Goal: Task Accomplishment & Management: Manage account settings

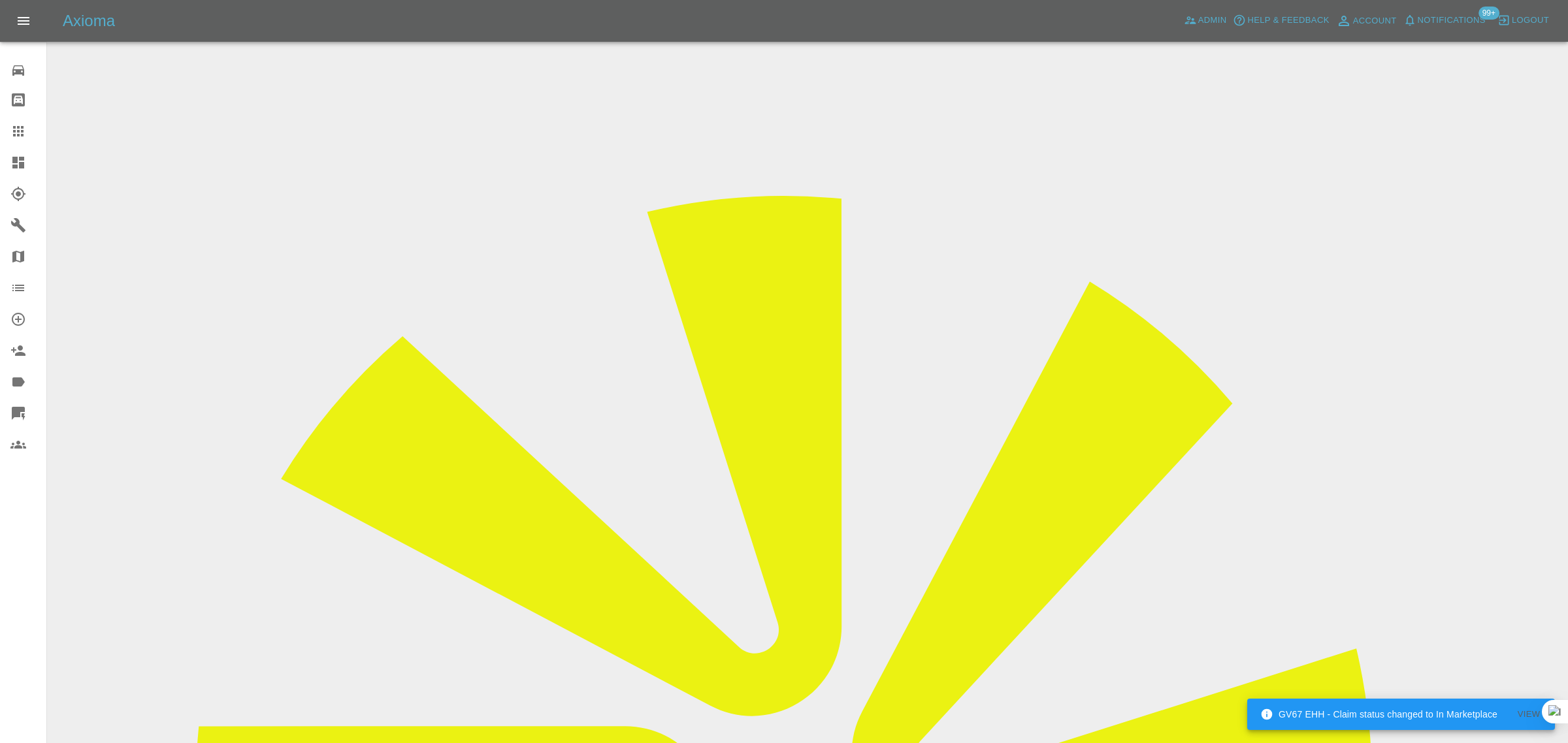
click at [15, 129] on icon at bounding box center [19, 132] width 16 height 16
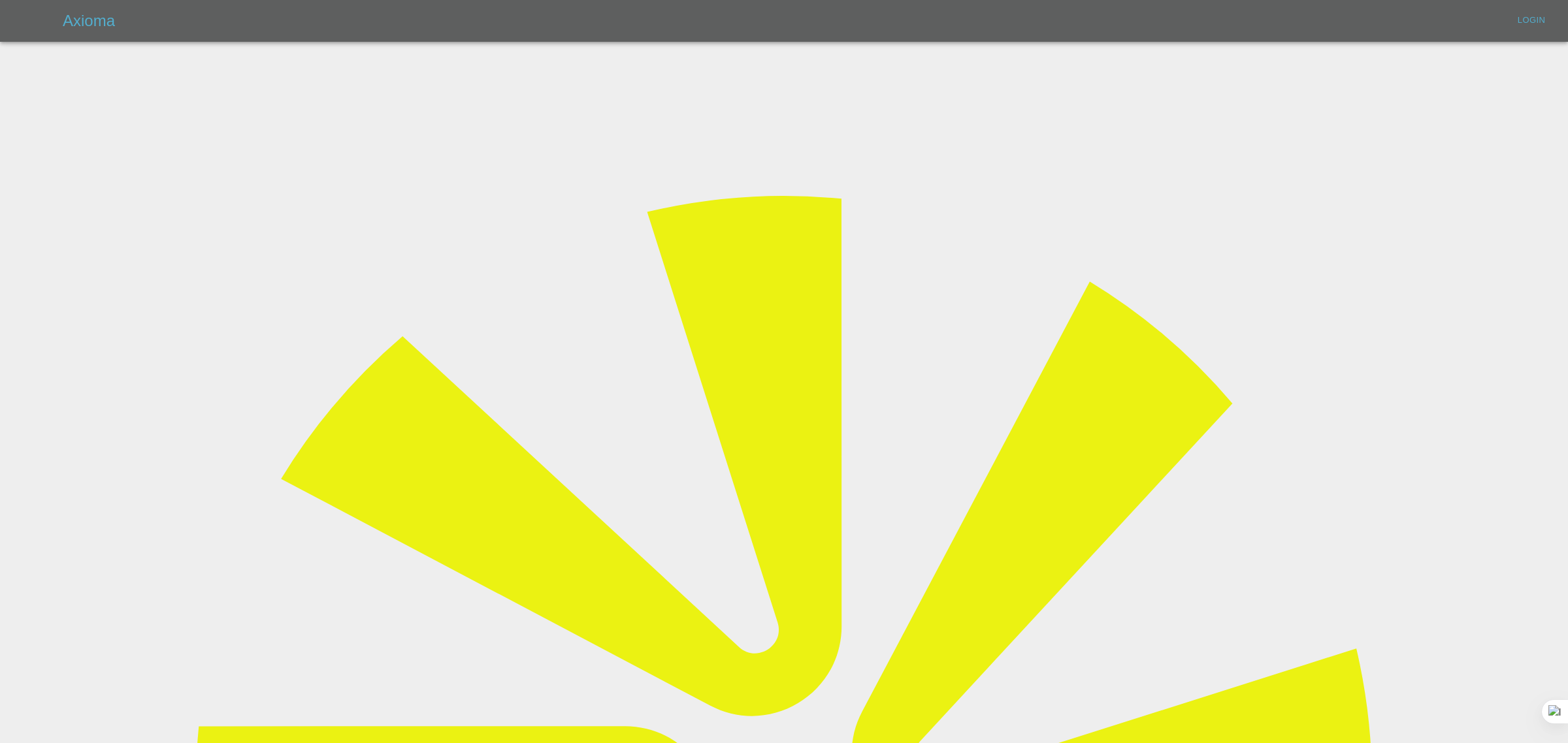
type input "bookkeeping@fifoaccounting.com"
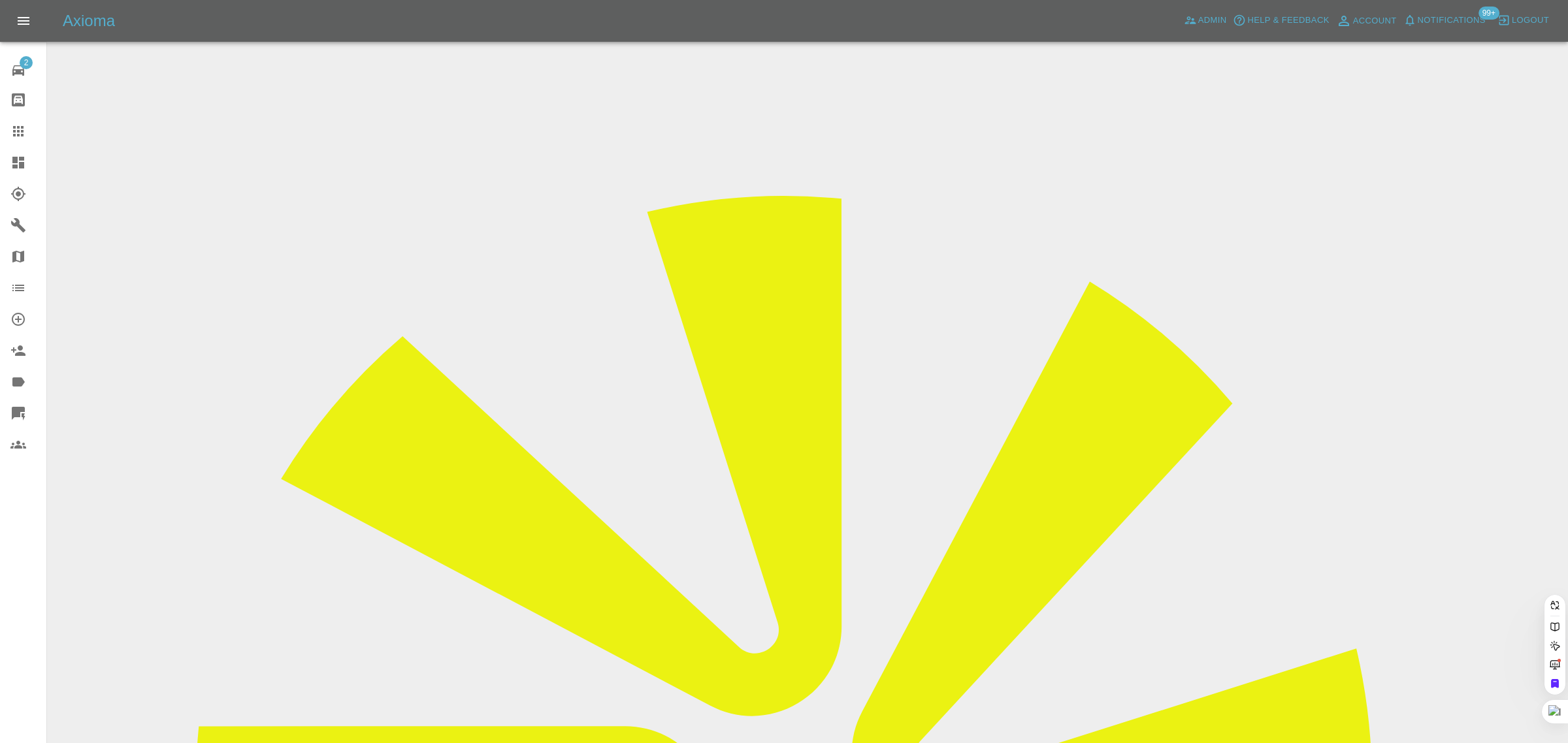
type input "bookkeeping@fifoaccounting.com"
click at [20, 131] on icon at bounding box center [19, 132] width 16 height 16
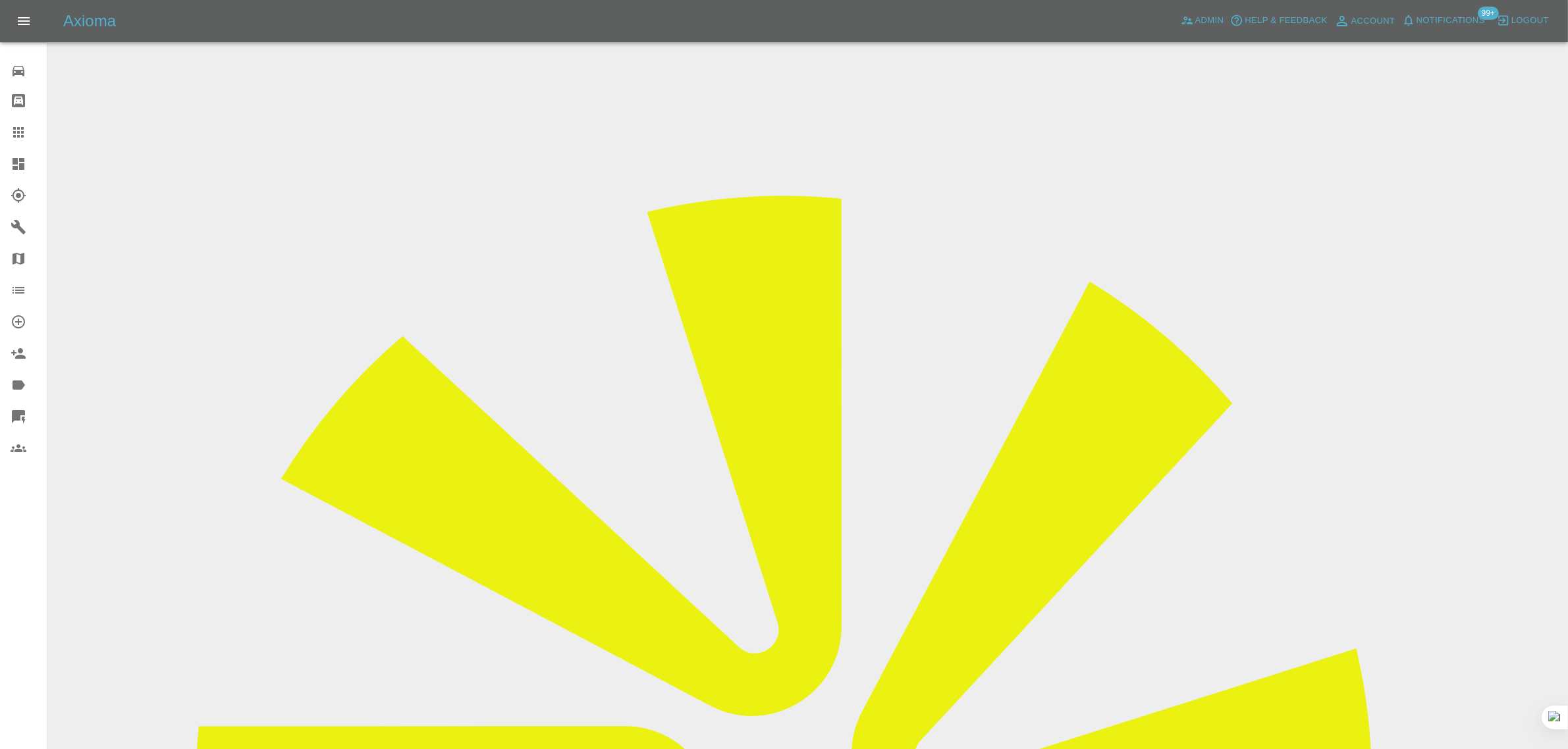
drag, startPoint x: 662, startPoint y: 493, endPoint x: 584, endPoint y: 465, distance: 82.9
drag, startPoint x: 761, startPoint y: 438, endPoint x: 932, endPoint y: 435, distance: 171.0
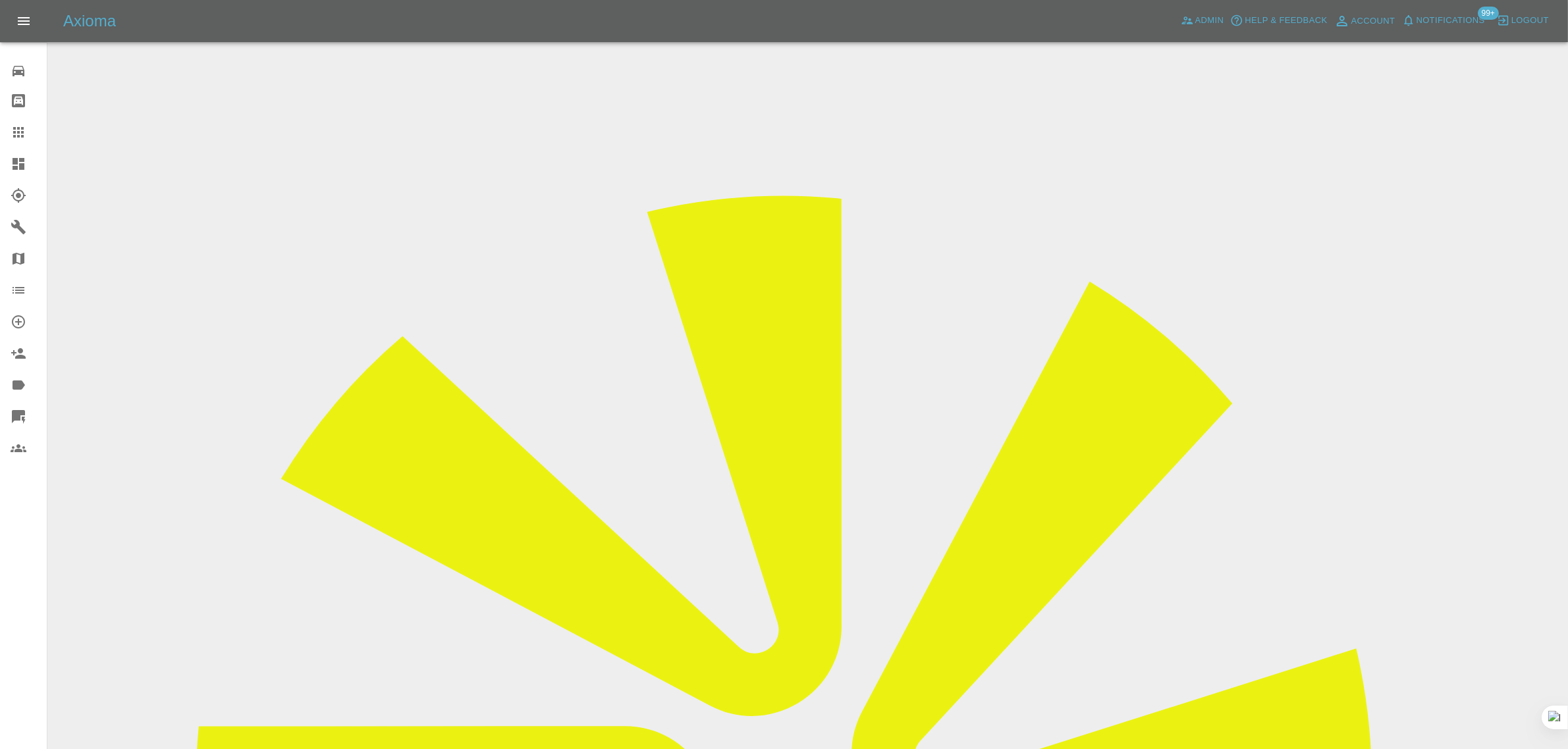
copy td "acr321@hotmail.co.uk"
drag, startPoint x: 764, startPoint y: 379, endPoint x: 910, endPoint y: 390, distance: 146.4
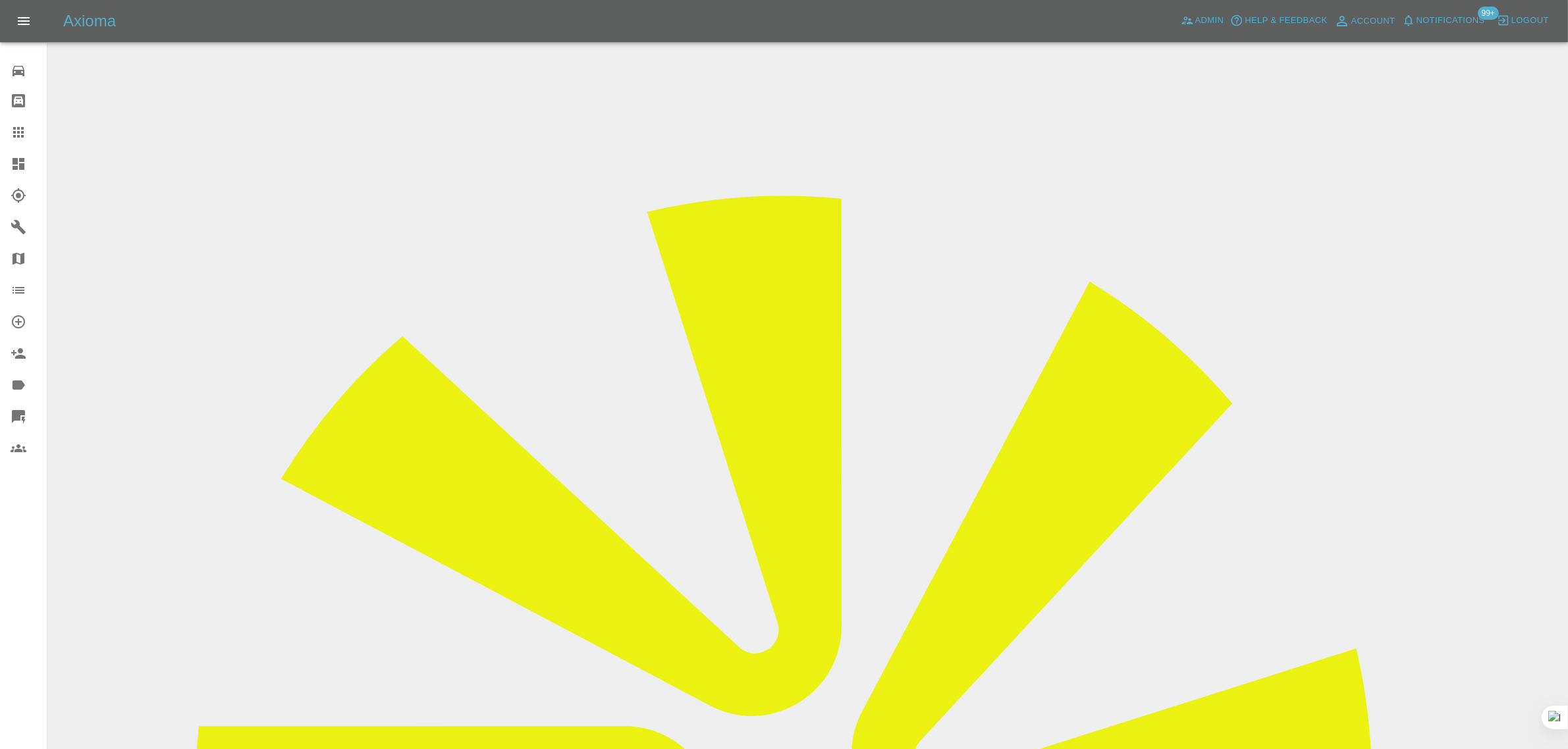
copy td "ALEXANDER CONNOLLY-READ"
drag, startPoint x: 759, startPoint y: 232, endPoint x: 838, endPoint y: 237, distance: 79.2
copy tr "LF71VVL"
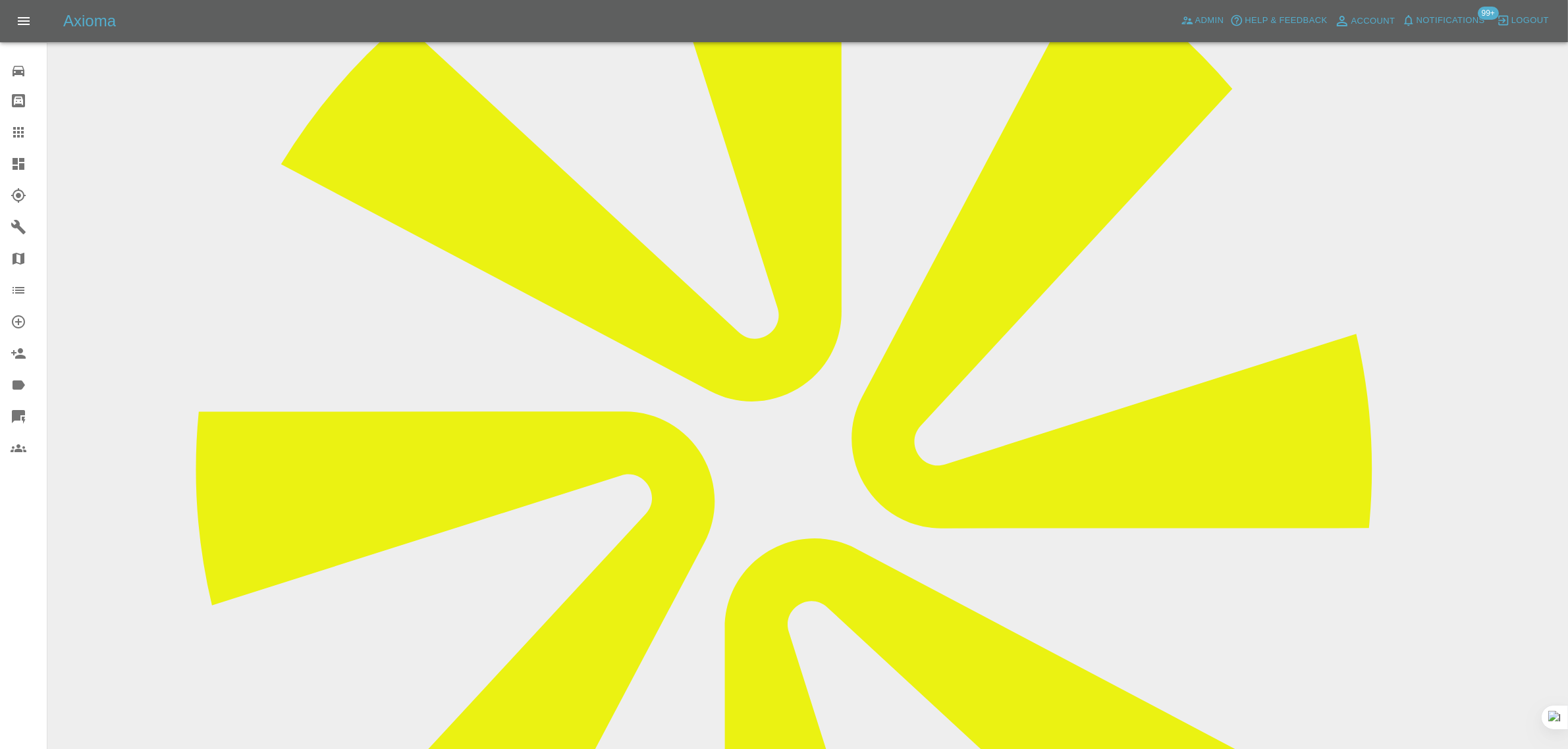
scroll to position [96, 0]
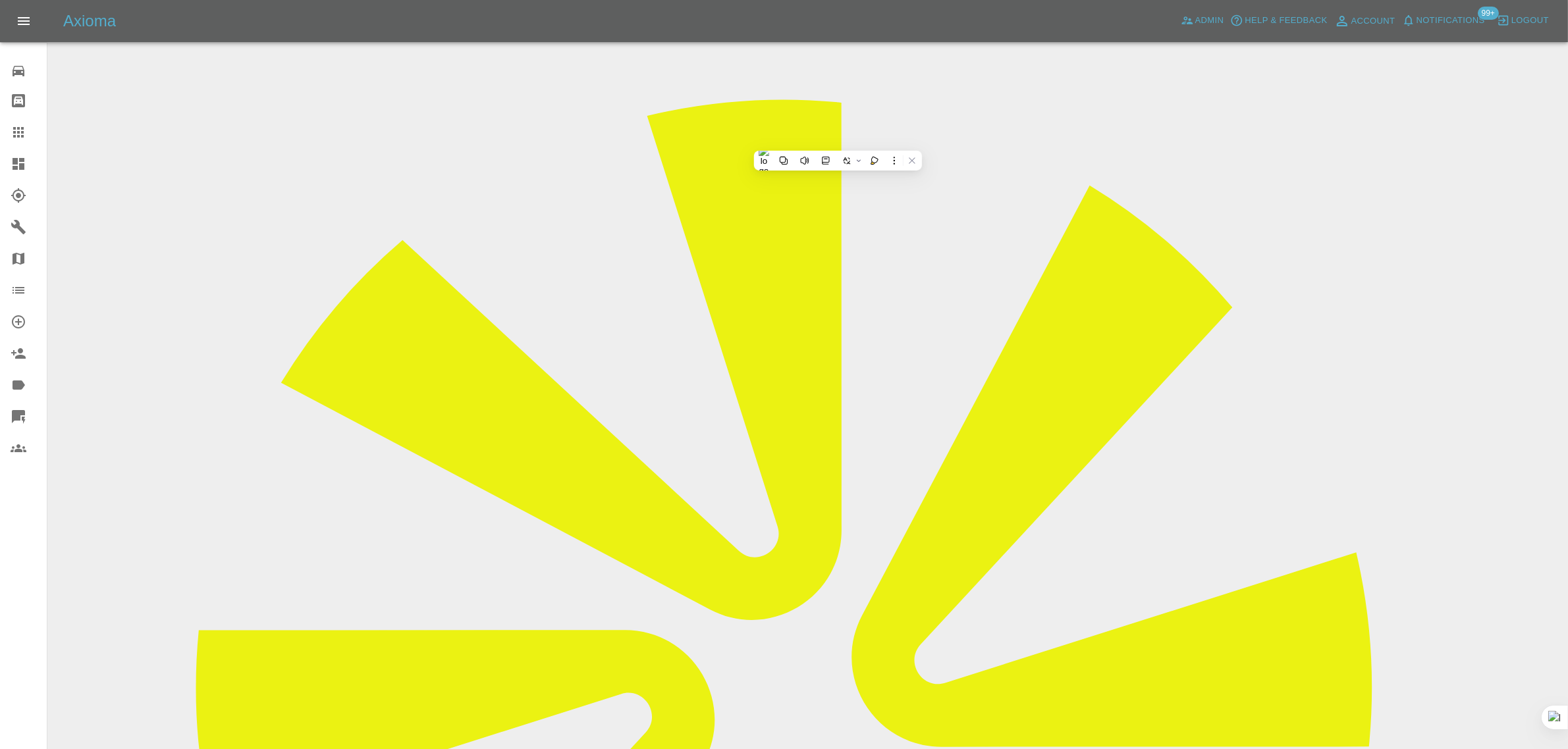
drag, startPoint x: 1249, startPoint y: 106, endPoint x: 1351, endPoint y: 100, distance: 102.2
copy td "Remote Paint Repairs"
drag, startPoint x: 761, startPoint y: 348, endPoint x: 881, endPoint y: 349, distance: 120.0
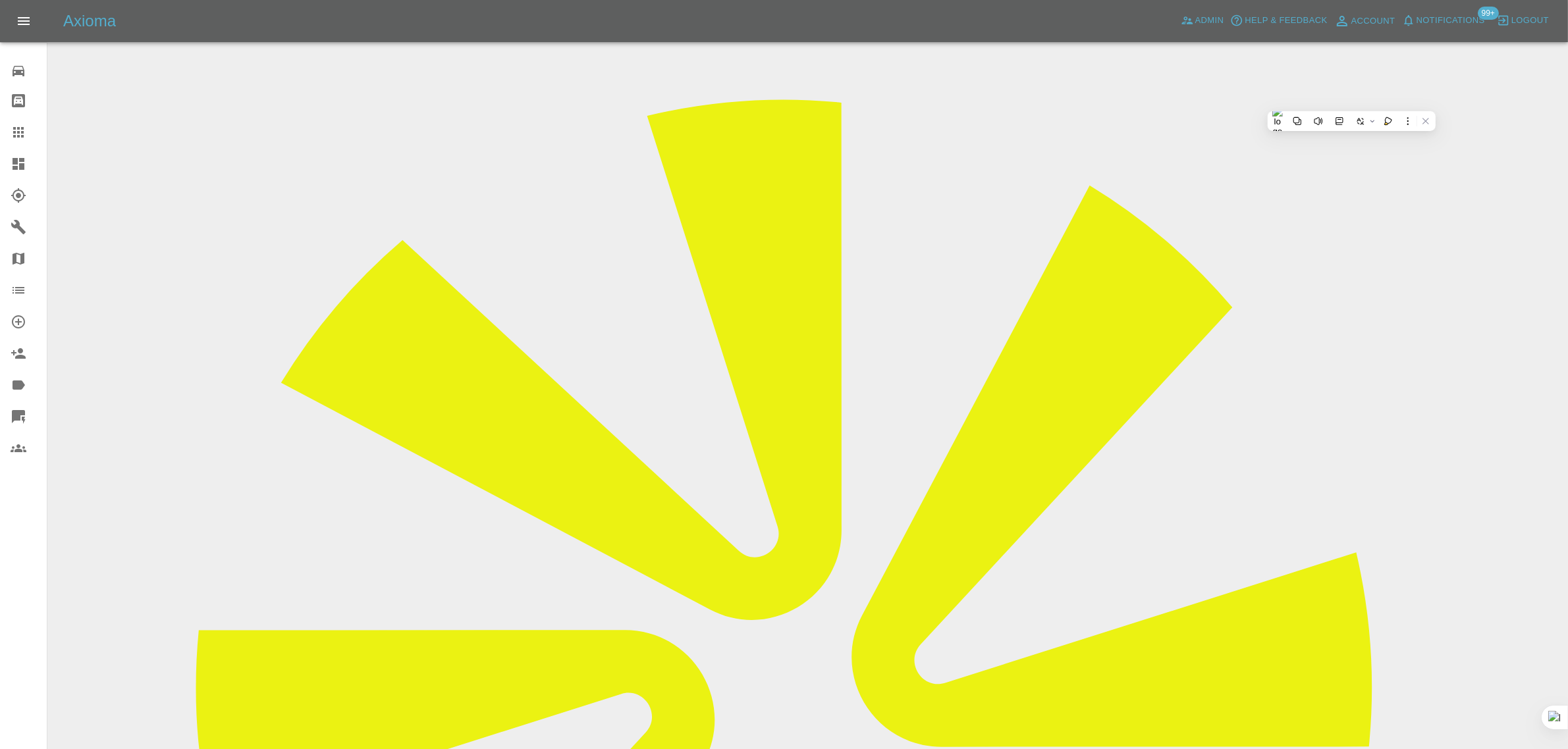
click at [21, 131] on icon at bounding box center [19, 133] width 16 height 16
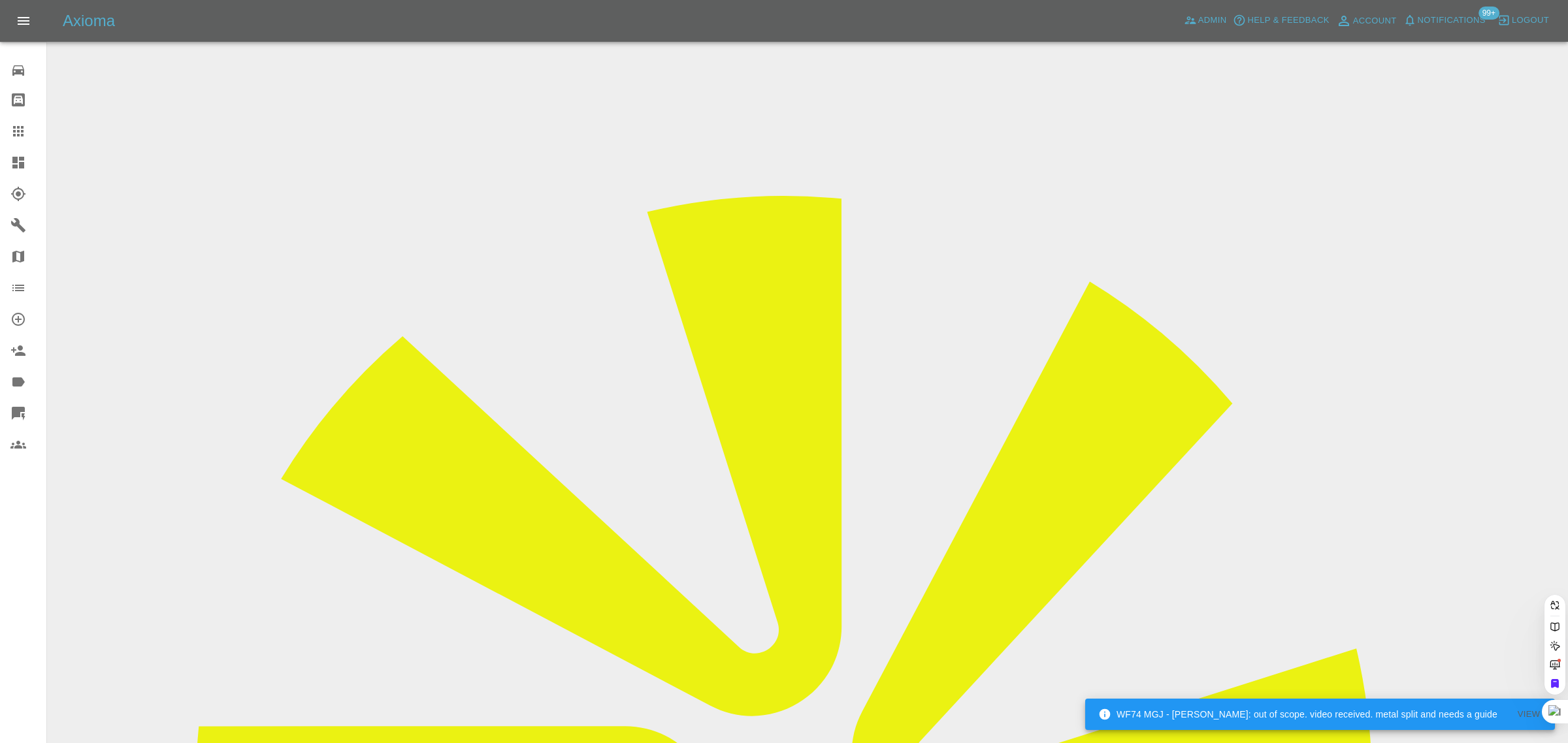
paste input "paul_brice@yahoo.com"
type input "paul_brice@yahoo.co"
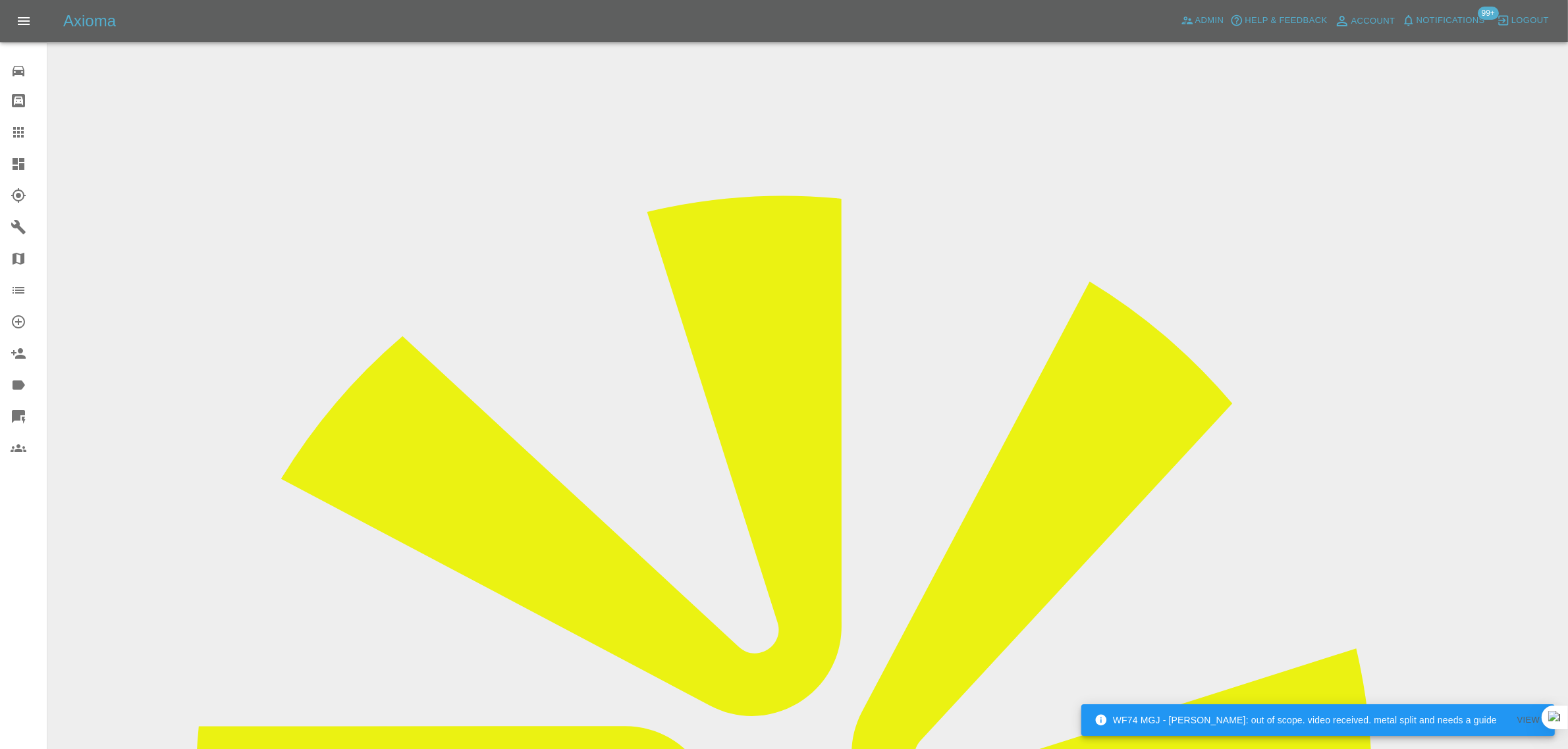
drag, startPoint x: 1246, startPoint y: 209, endPoint x: 1437, endPoint y: 207, distance: 191.0
copy tr "Perfection Bodyworks"
click at [20, 132] on icon at bounding box center [19, 133] width 16 height 16
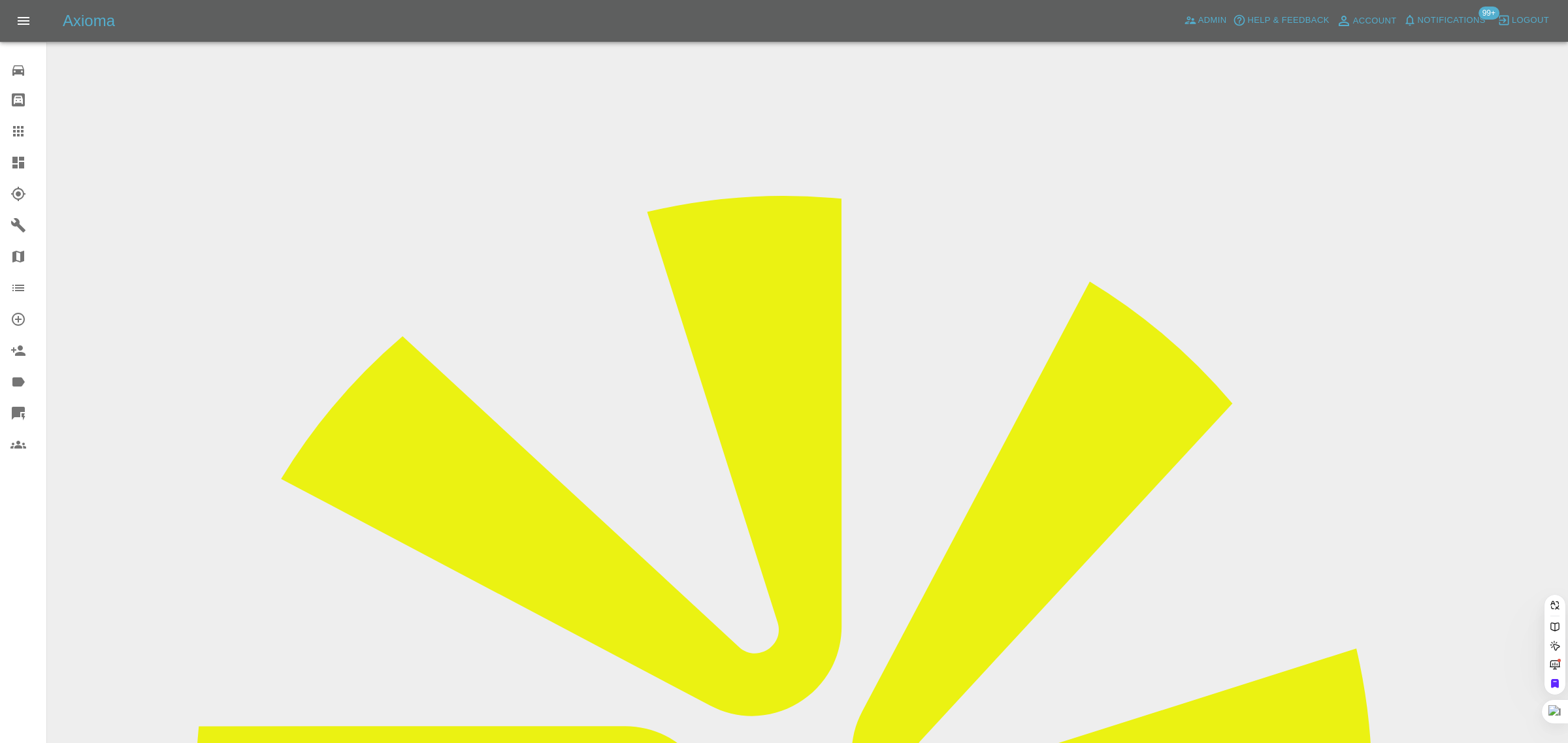
paste input "lolah54@hotmail.com"
type input "lolah54@hotmail.com"
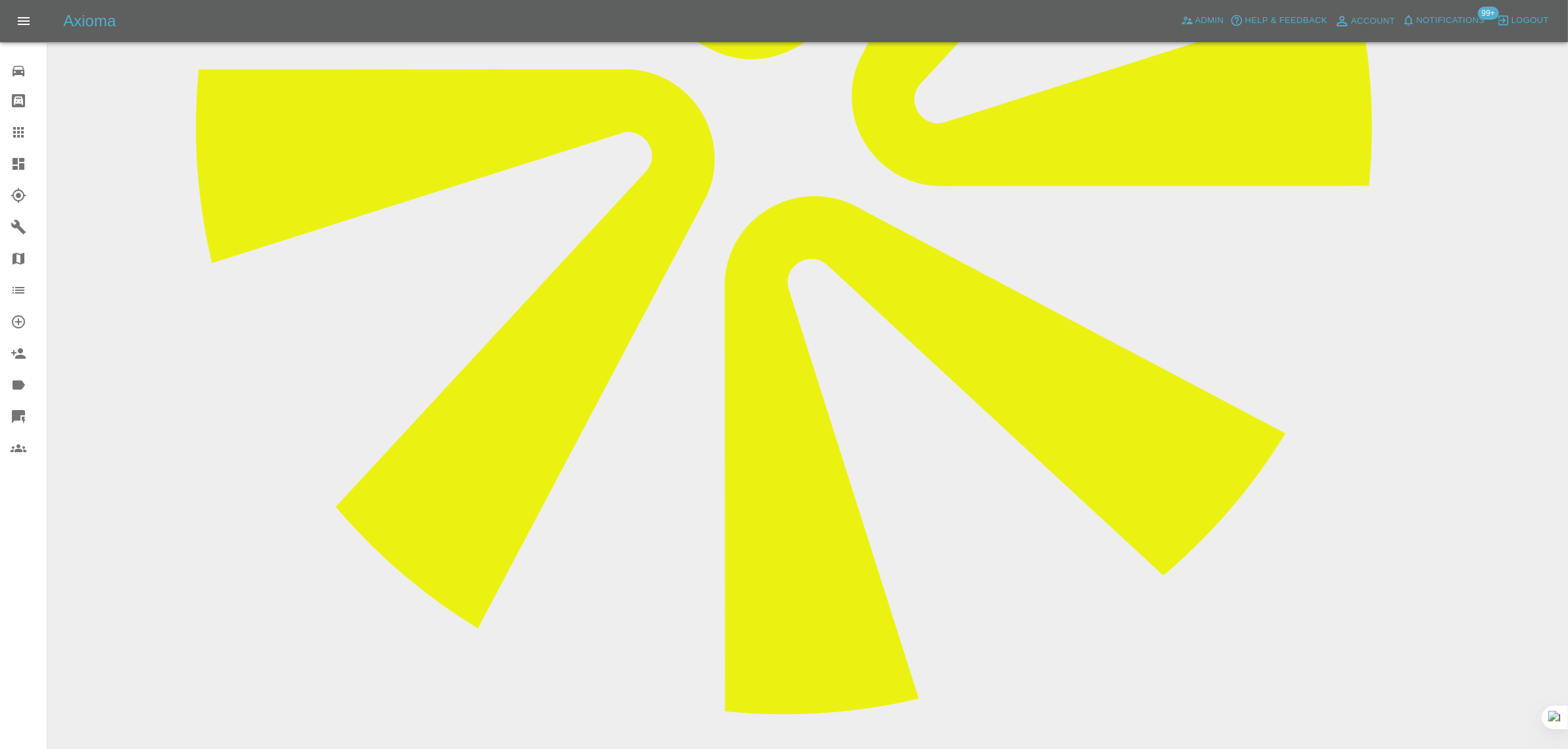
scroll to position [659, 0]
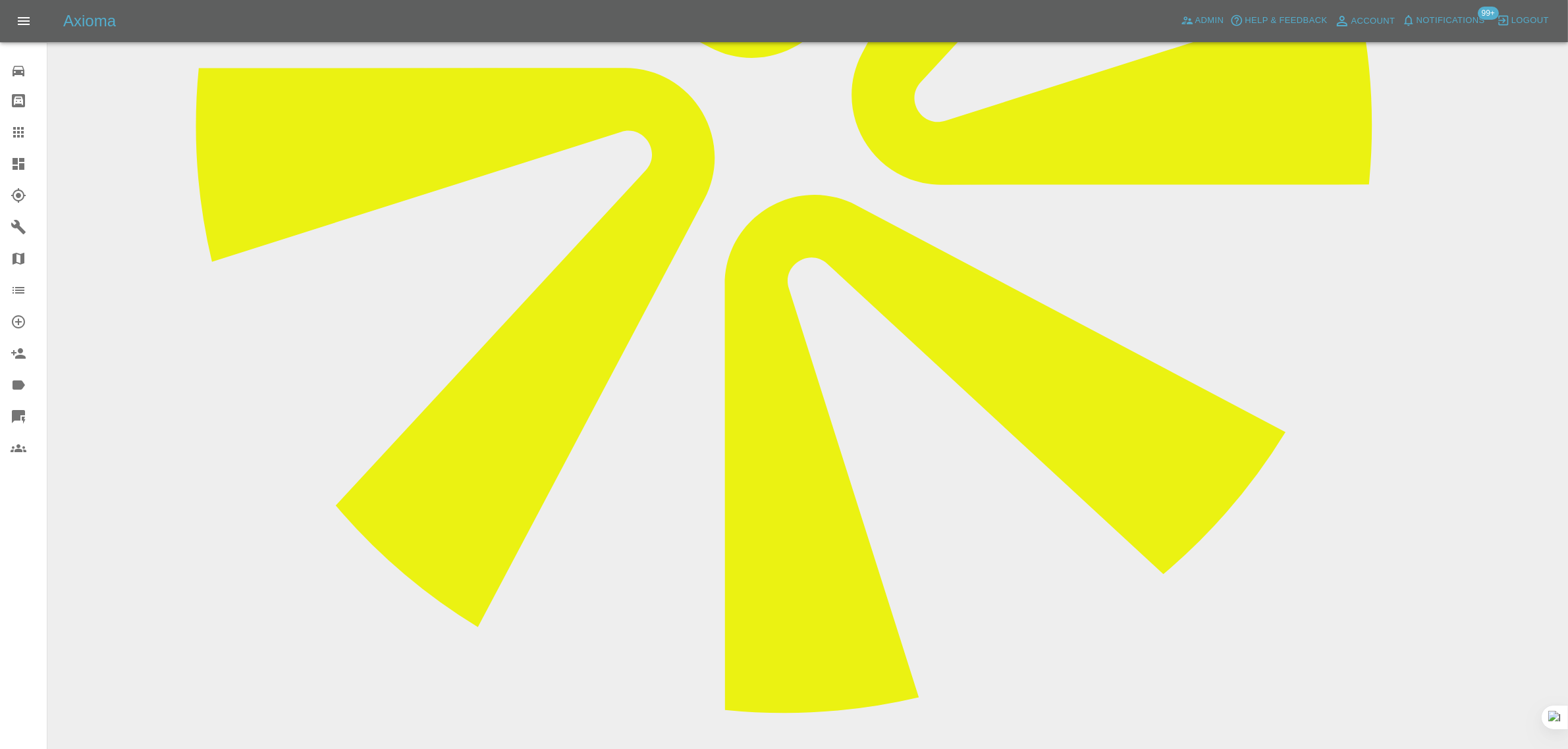
paste textarea "We couldn’t sort out the electricity issue with Michael so now I have to take m…"
type textarea "We couldn’t sort out the electricity issue with Michael so now I have to take m…"
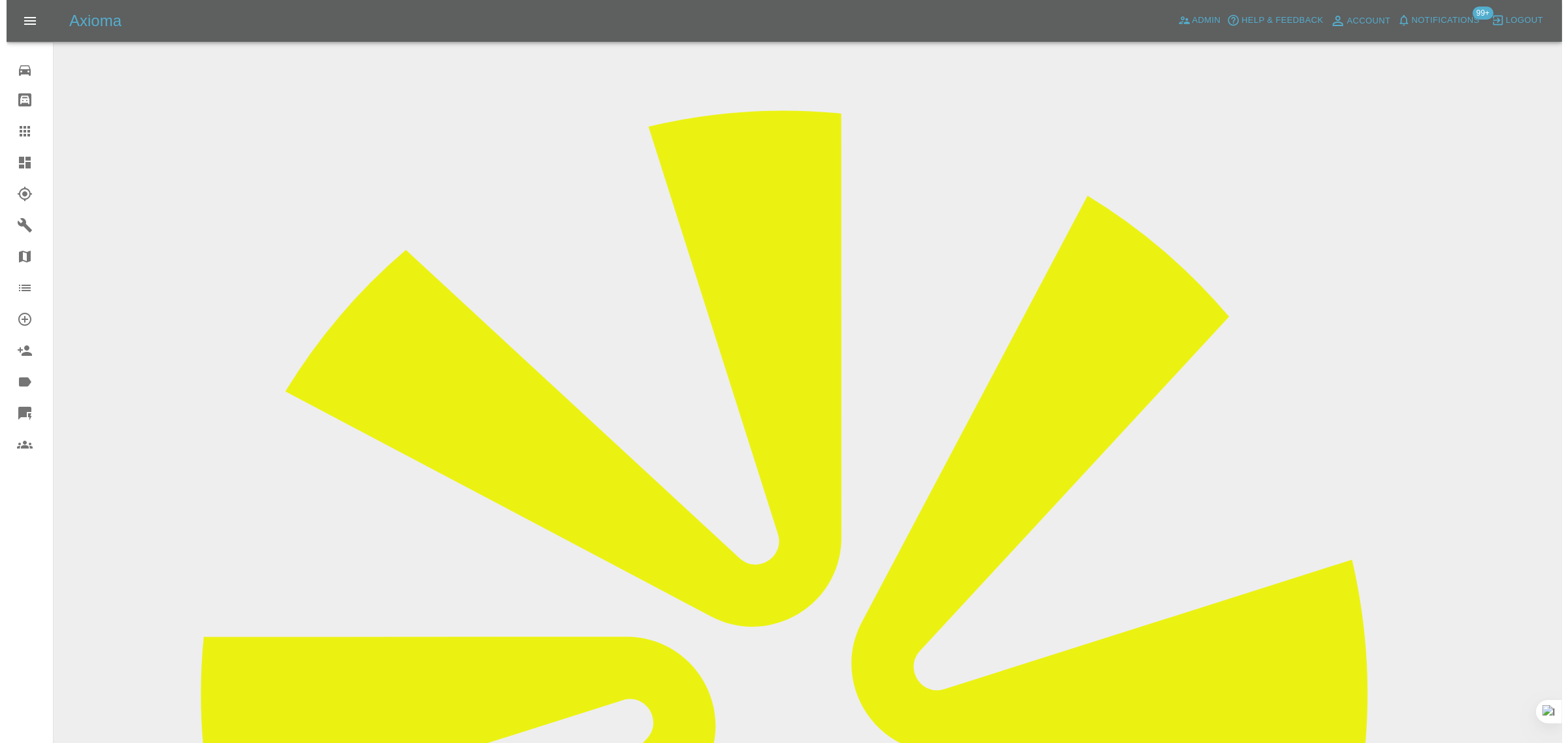
scroll to position [0, 0]
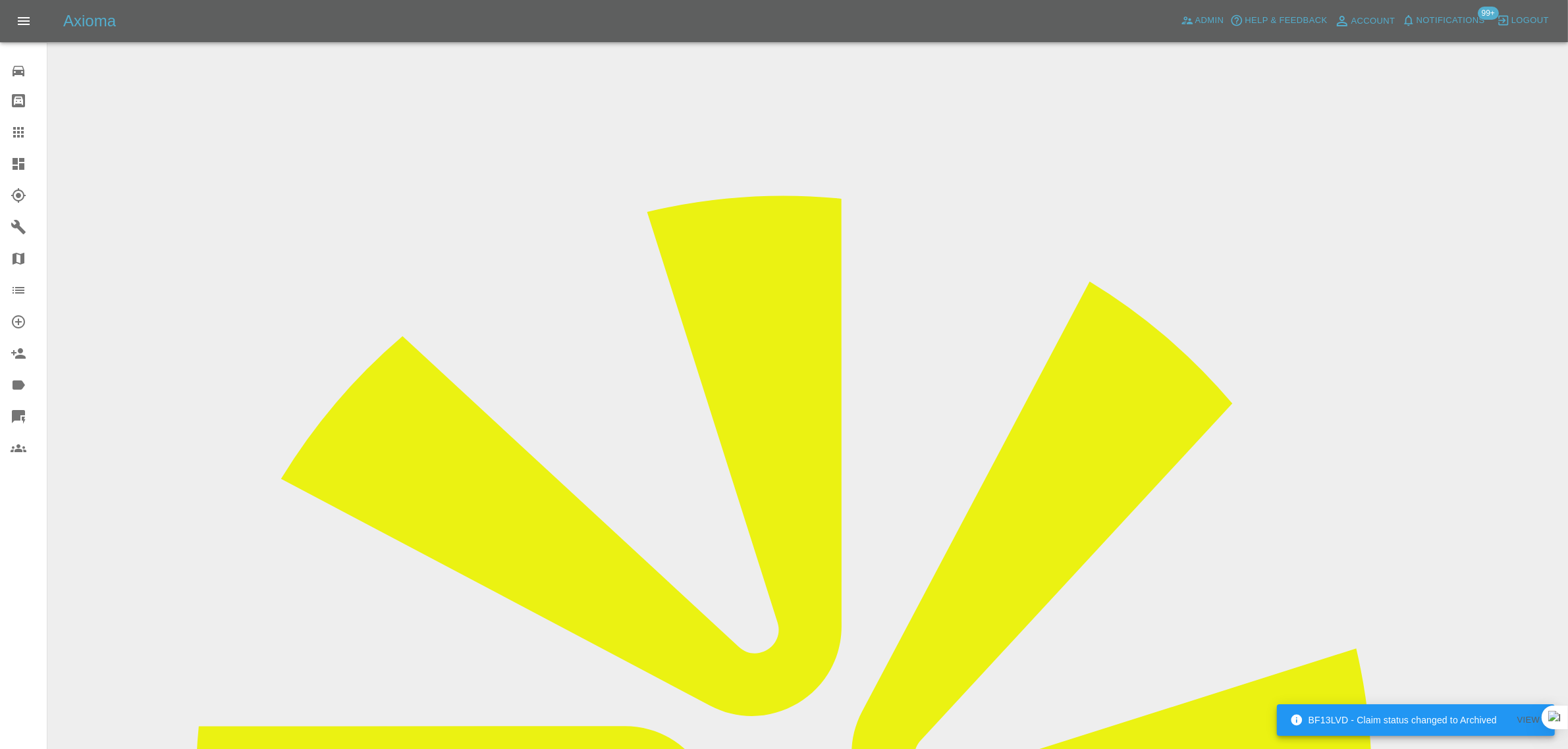
click at [11, 135] on icon at bounding box center [19, 133] width 16 height 16
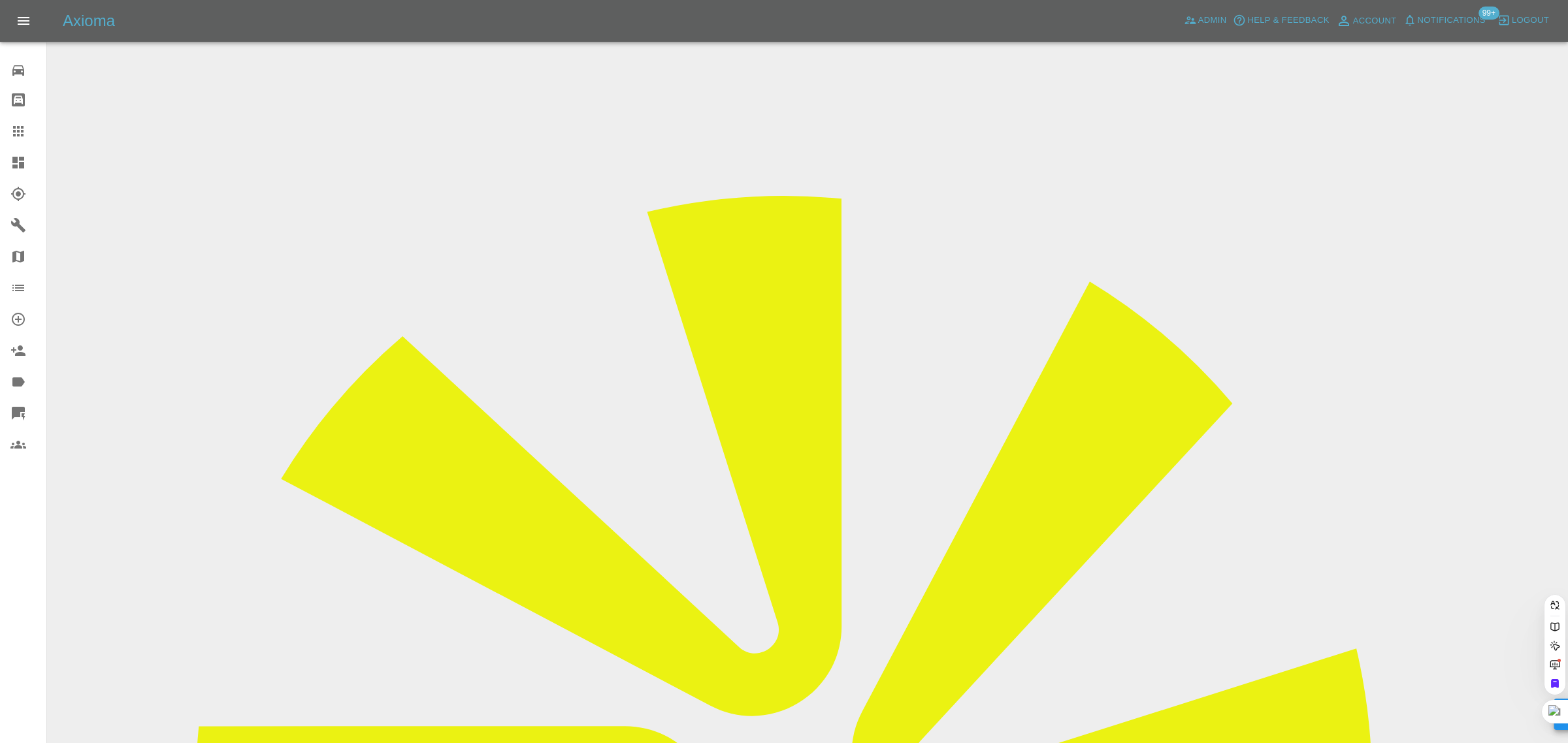
paste input "anthonyed78@gmail.com"
type input "anthonyed78@gmail.com"
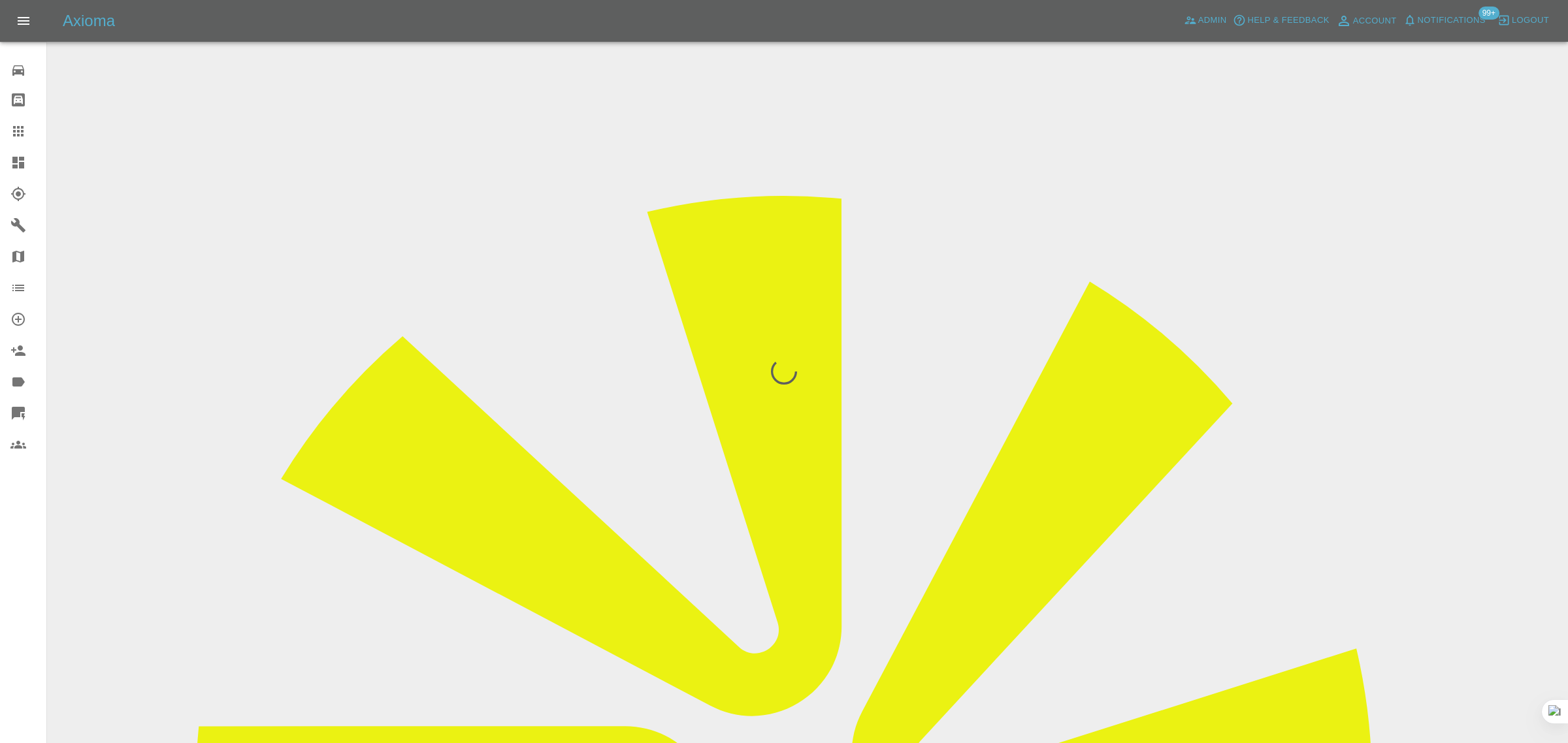
click at [9, 601] on div "0 Repair home Bodyshop home Claims Dashboard Explorer Garages Map Organization …" at bounding box center [23, 372] width 47 height 743
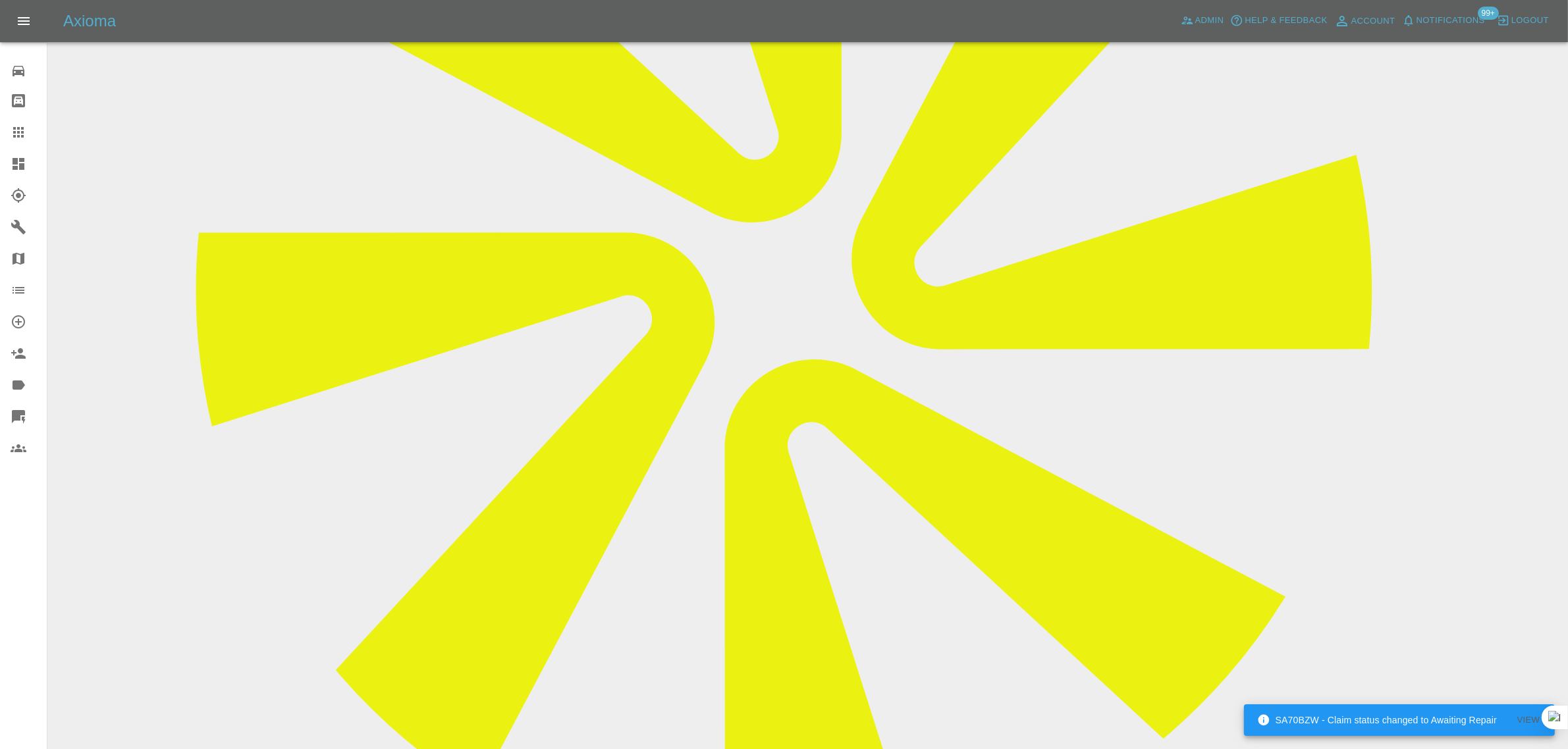
click at [15, 131] on icon at bounding box center [19, 133] width 16 height 16
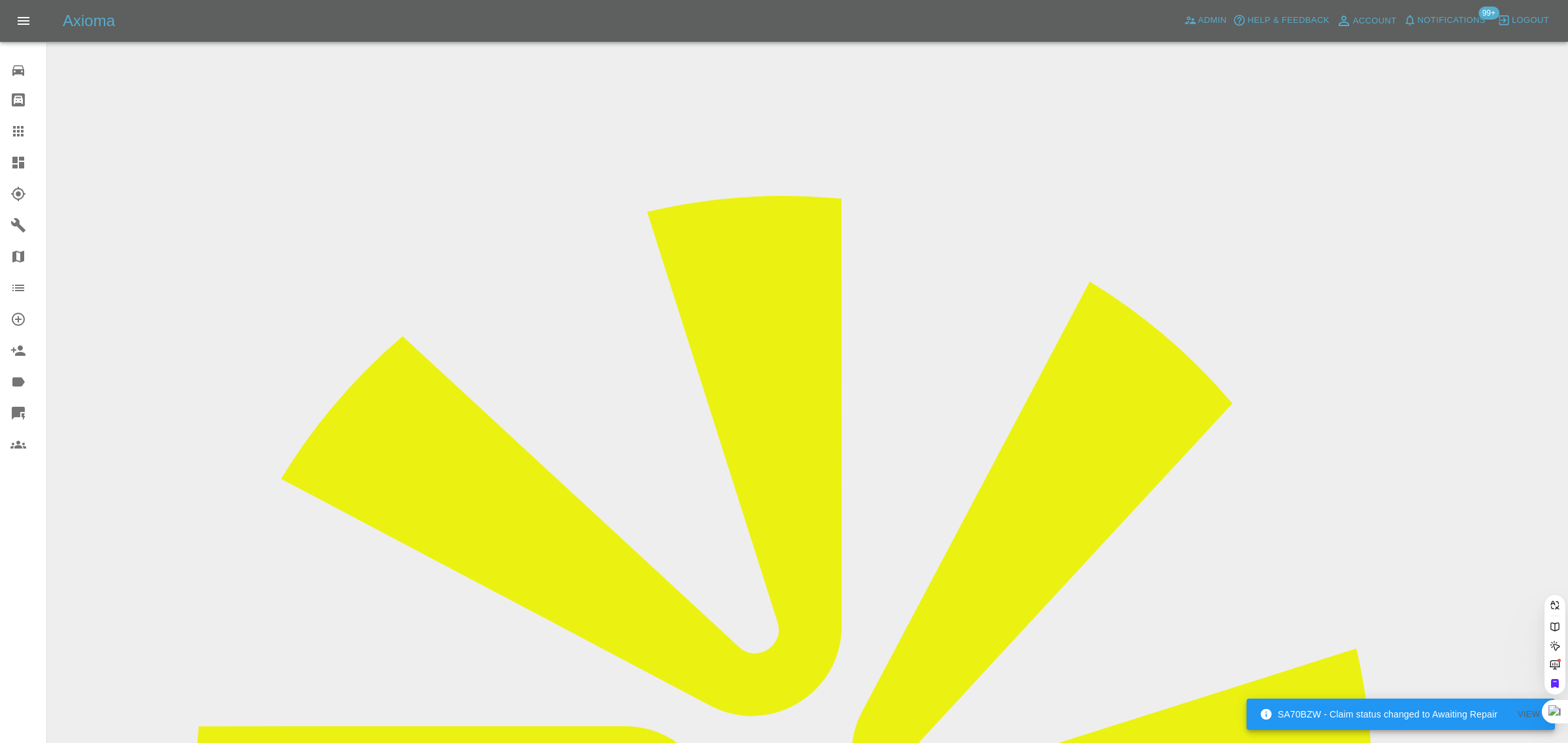
paste input "LM19MLU"
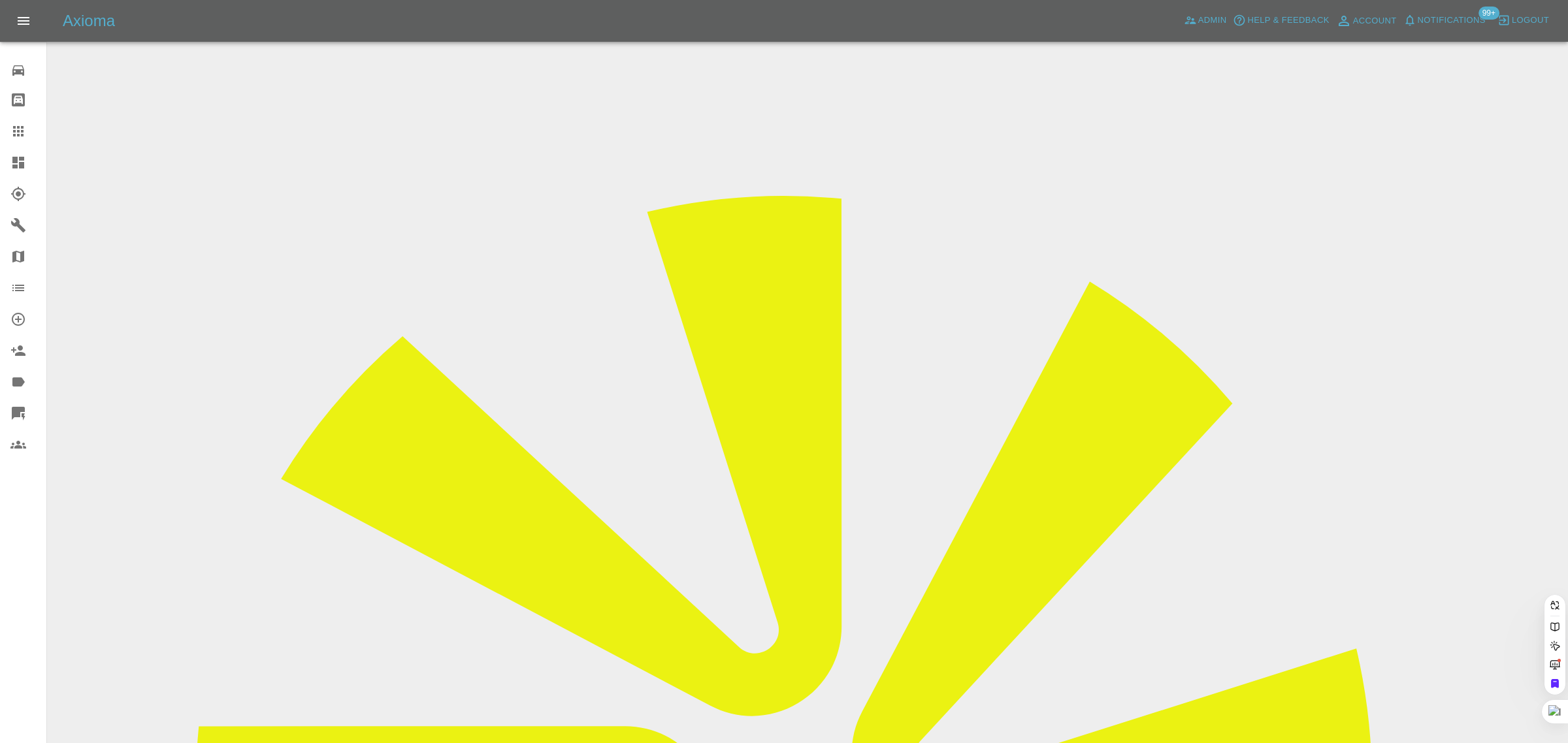
type input "LM19 MLU"
click at [1220, 26] on span "Admin" at bounding box center [1211, 20] width 28 height 15
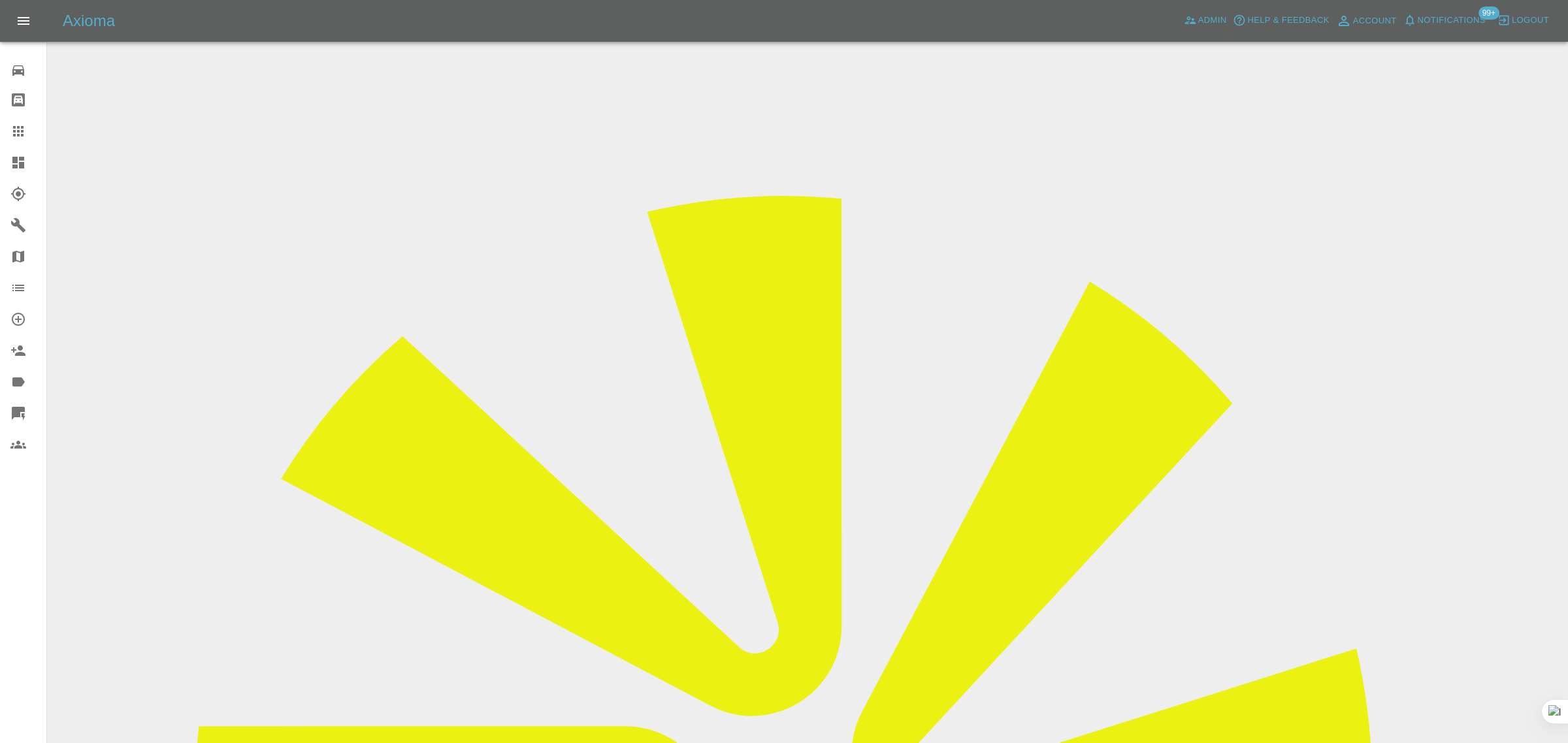
paste input "LM19MLU"
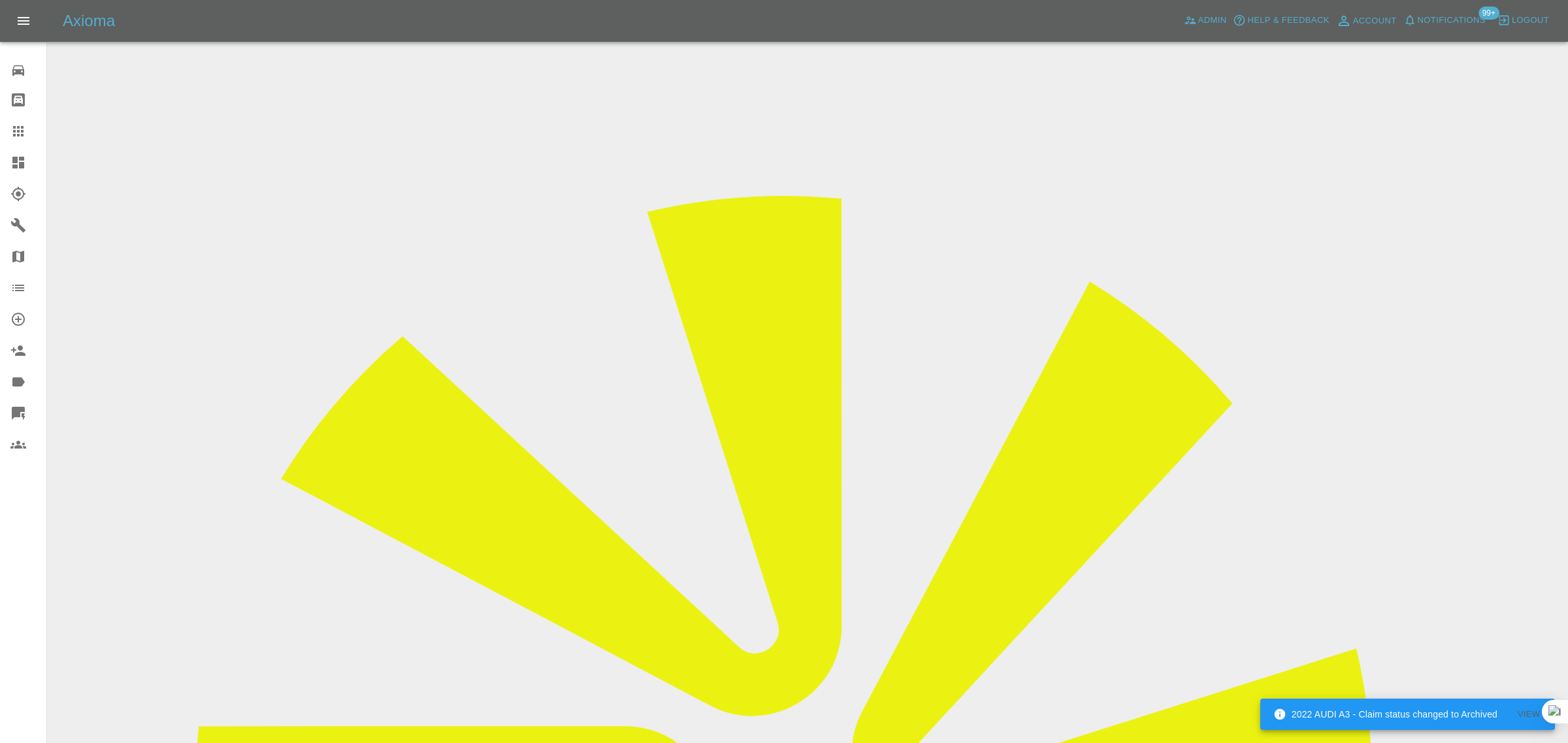
type input "LM19MLU"
click at [20, 126] on icon at bounding box center [19, 132] width 16 height 16
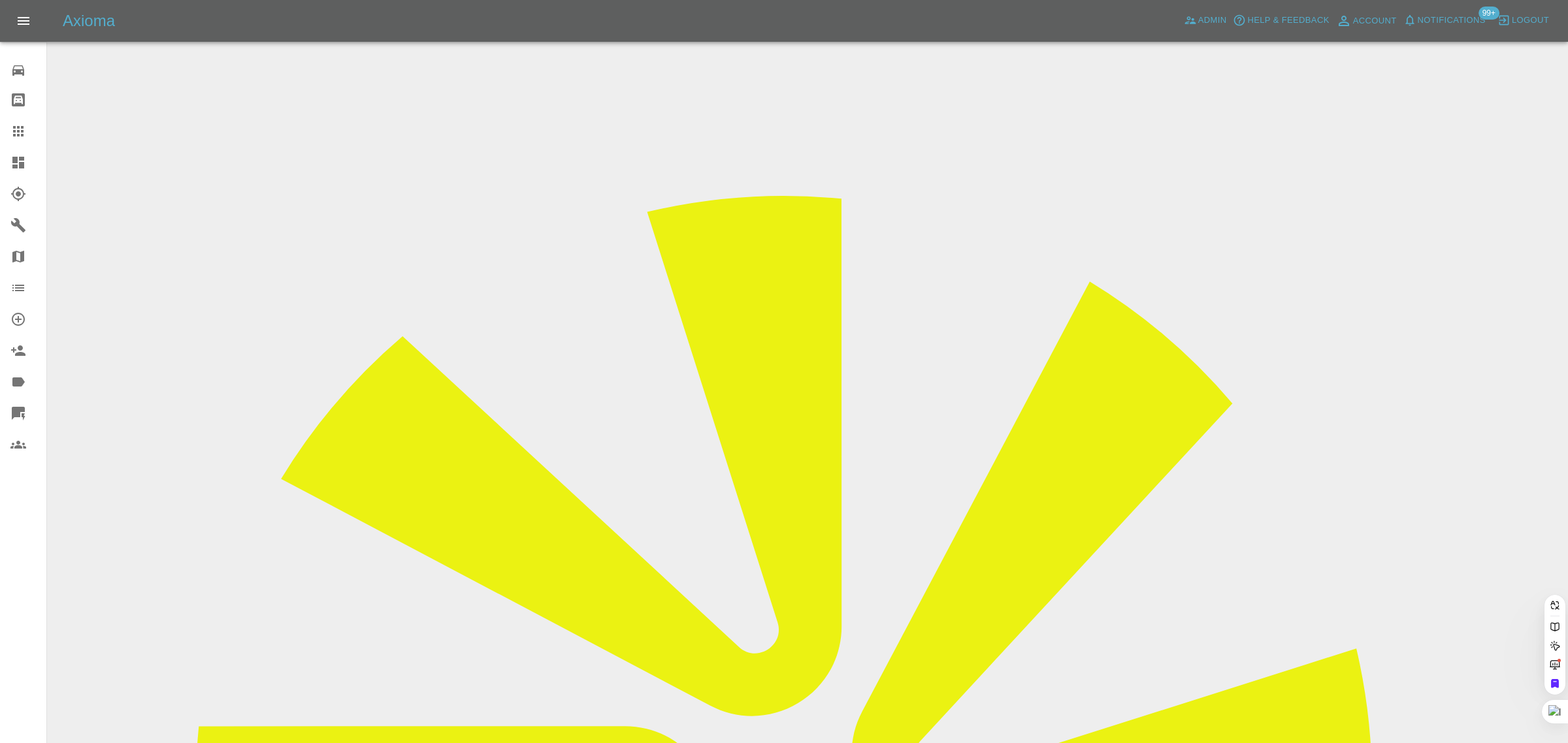
paste input "buckovakarolina@gmail.com"
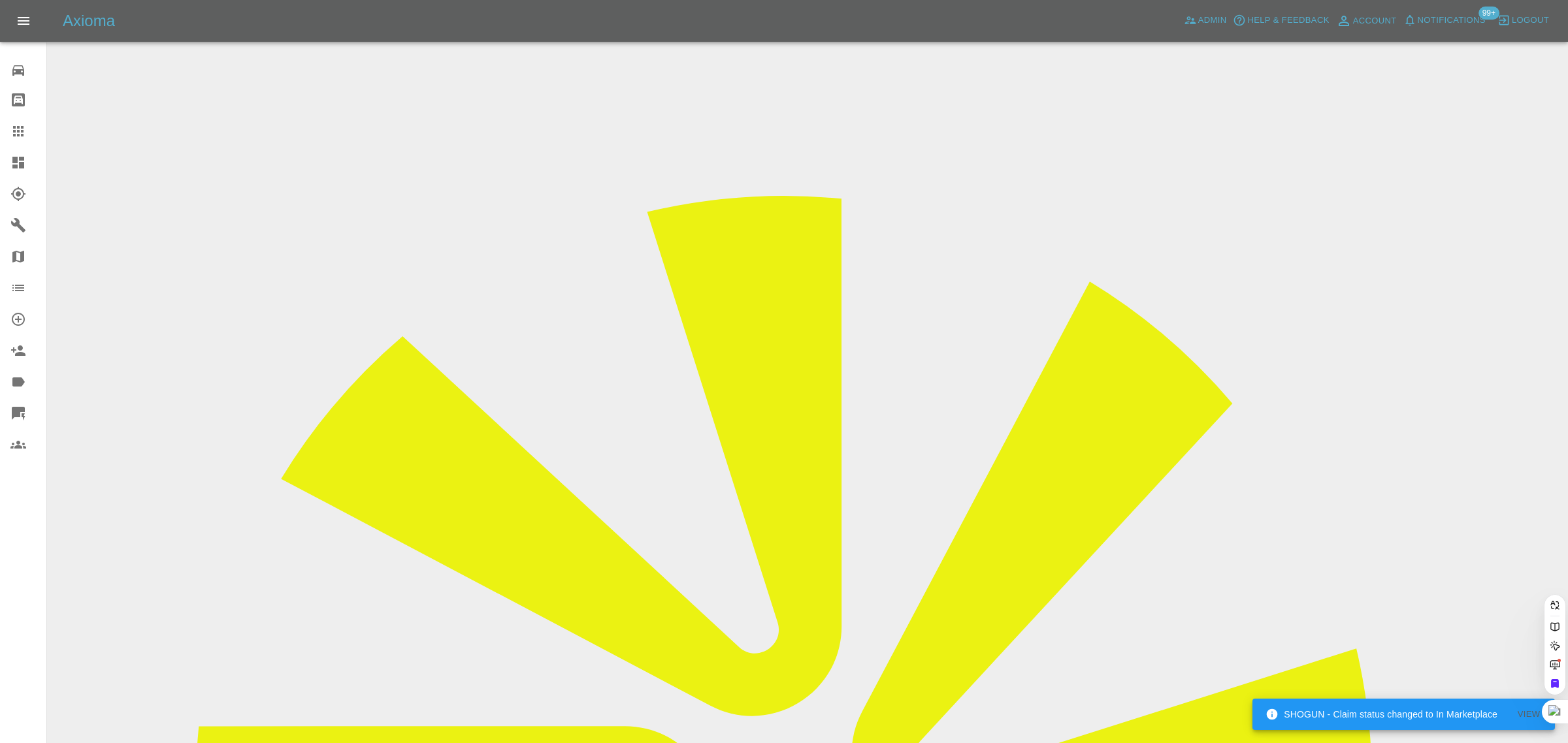
type input "buckovakarolina"
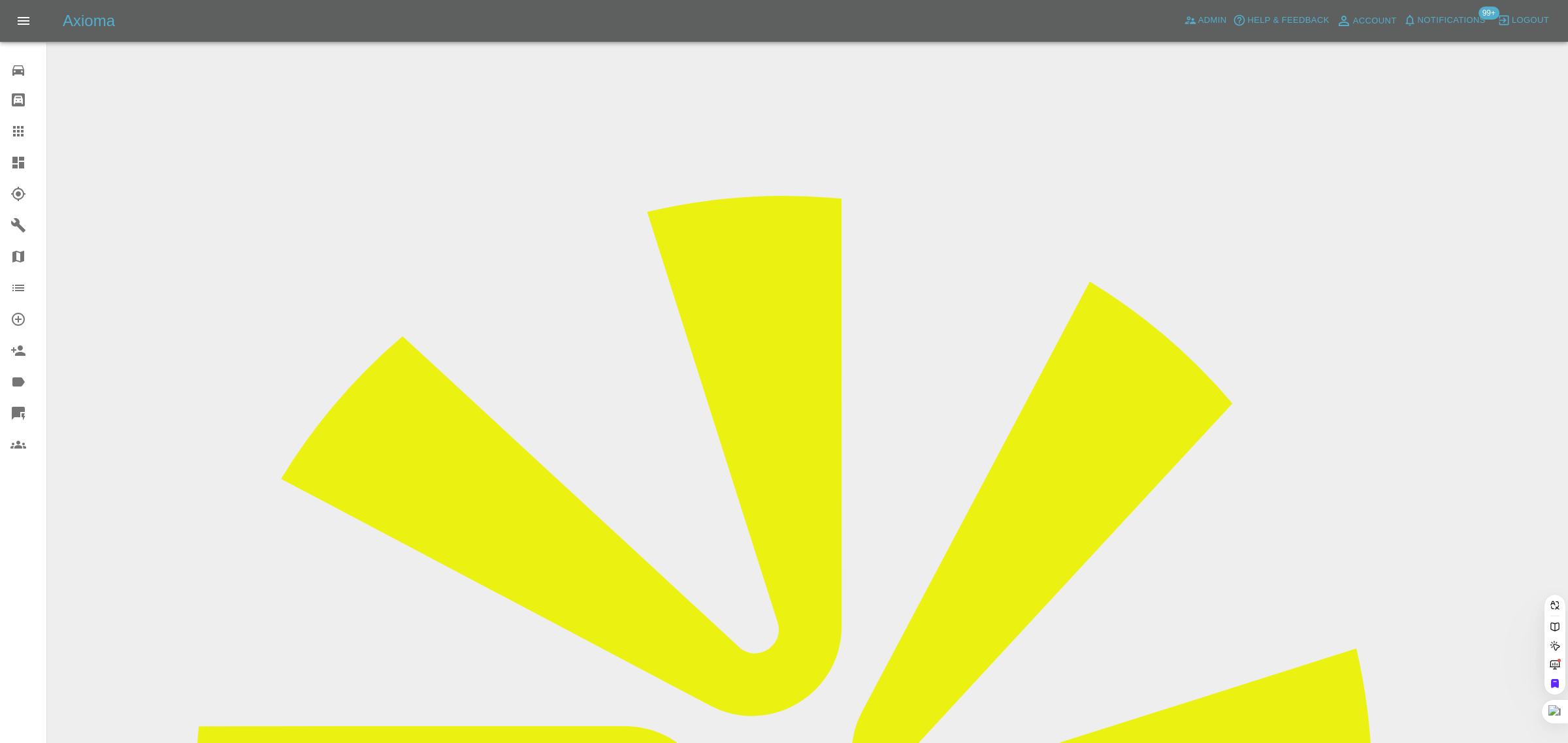
paste input "sarahrosssteven@aol.com"
type input "sarahrosssteven@aol.com"
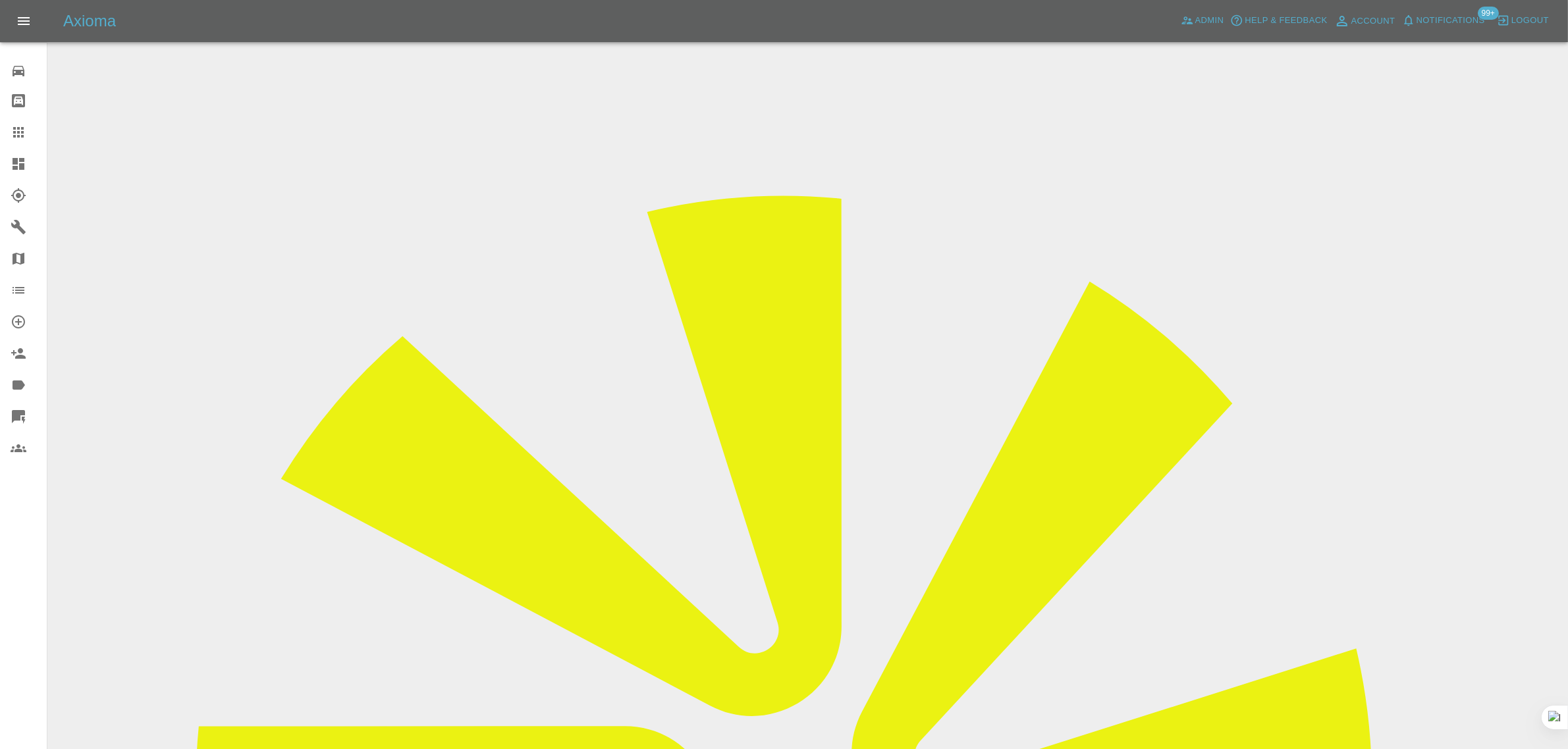
click at [15, 139] on icon at bounding box center [19, 133] width 16 height 16
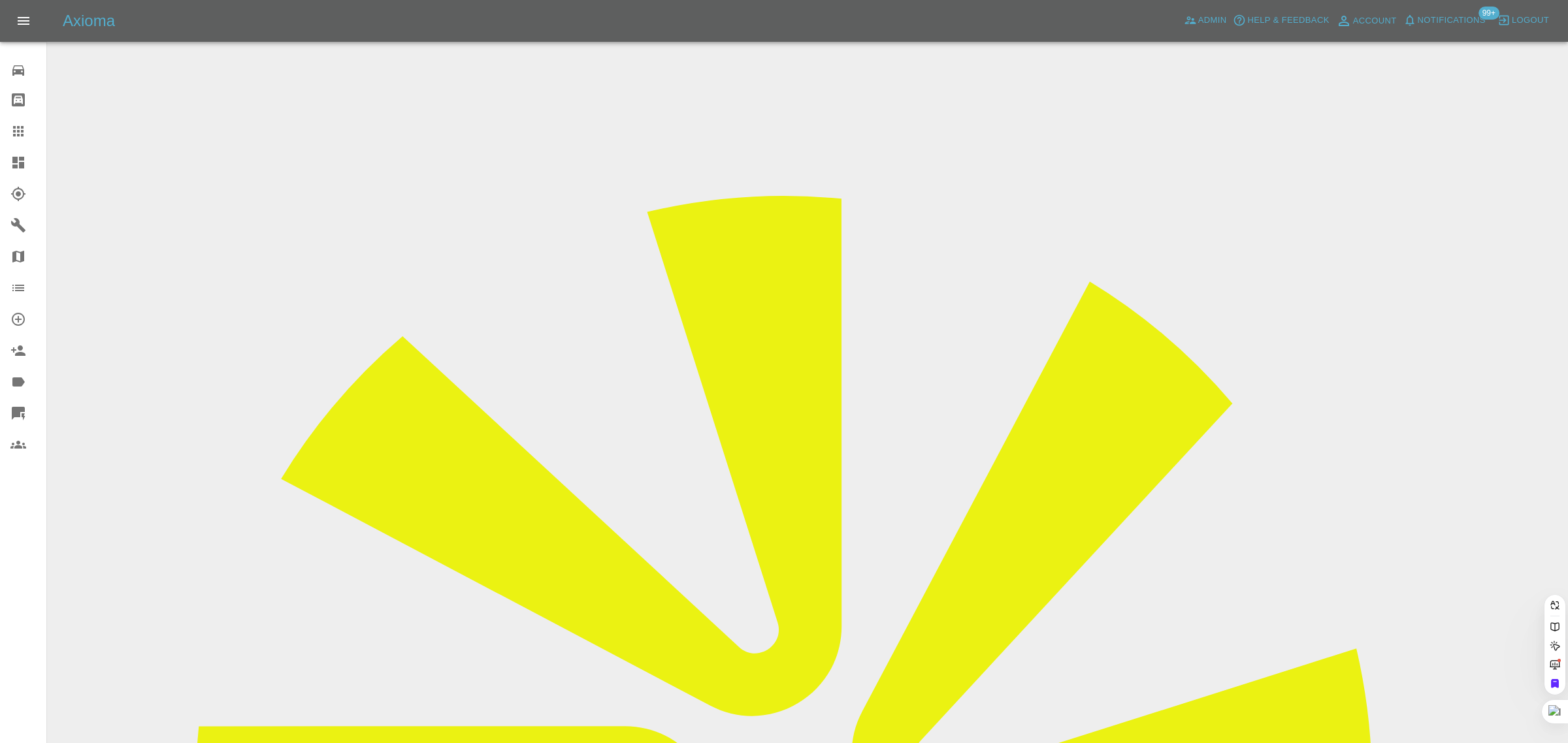
paste input "pezzer02@btinternet.com"
type input "pezzer02@btinternet.com"
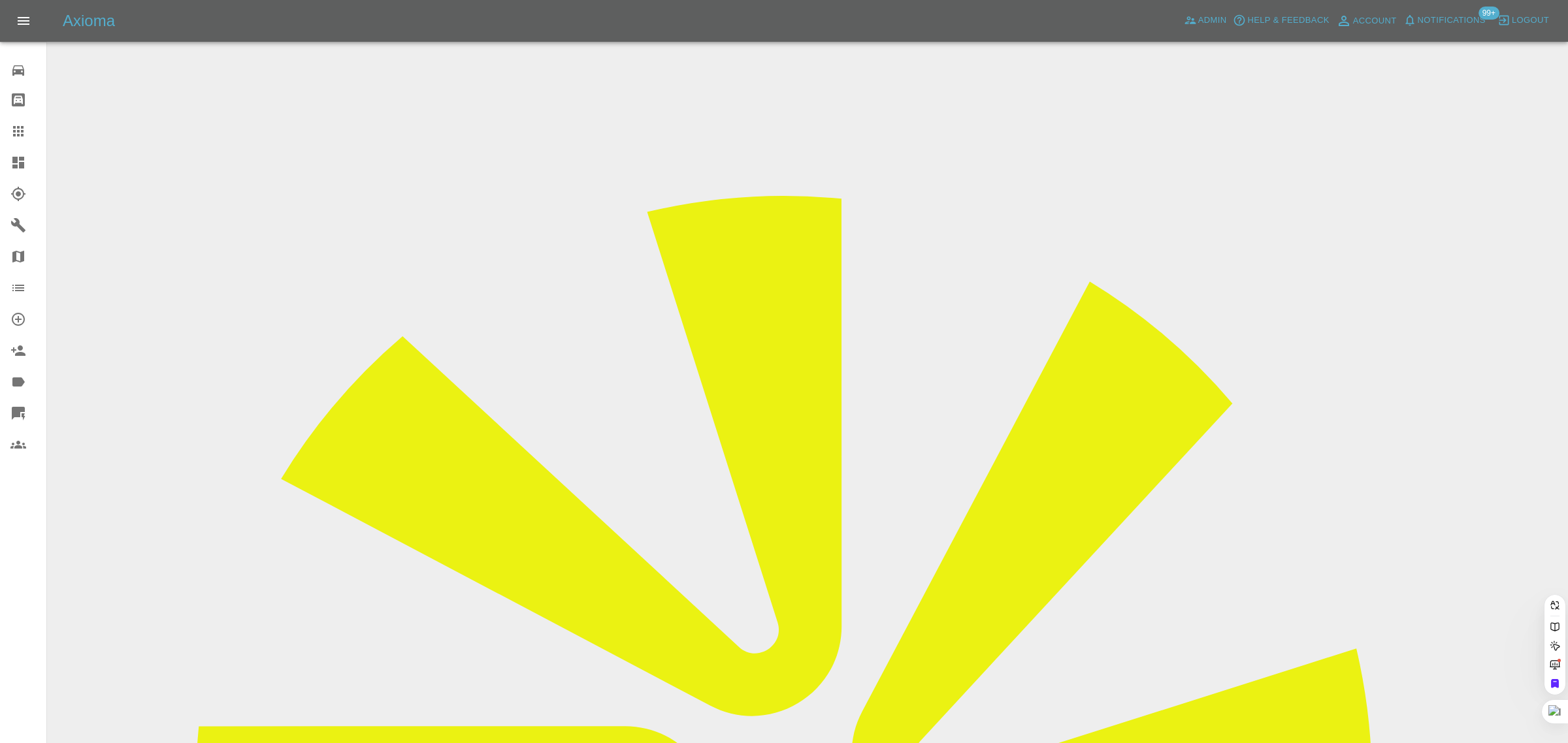
click at [26, 533] on div "0 Repair home Bodyshop home Claims Dashboard Explorer Garages Map Organization …" at bounding box center [23, 372] width 47 height 743
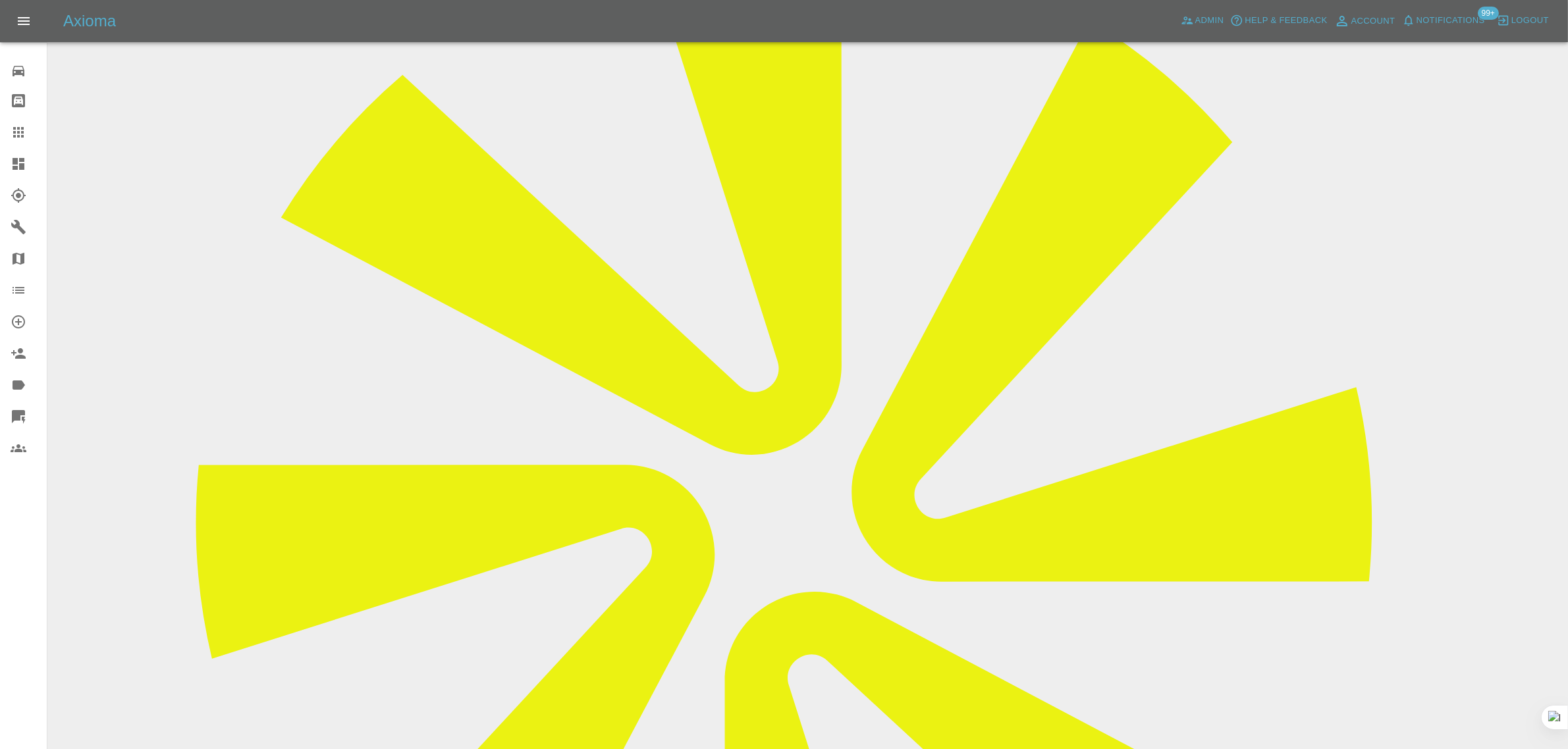
scroll to position [257, 0]
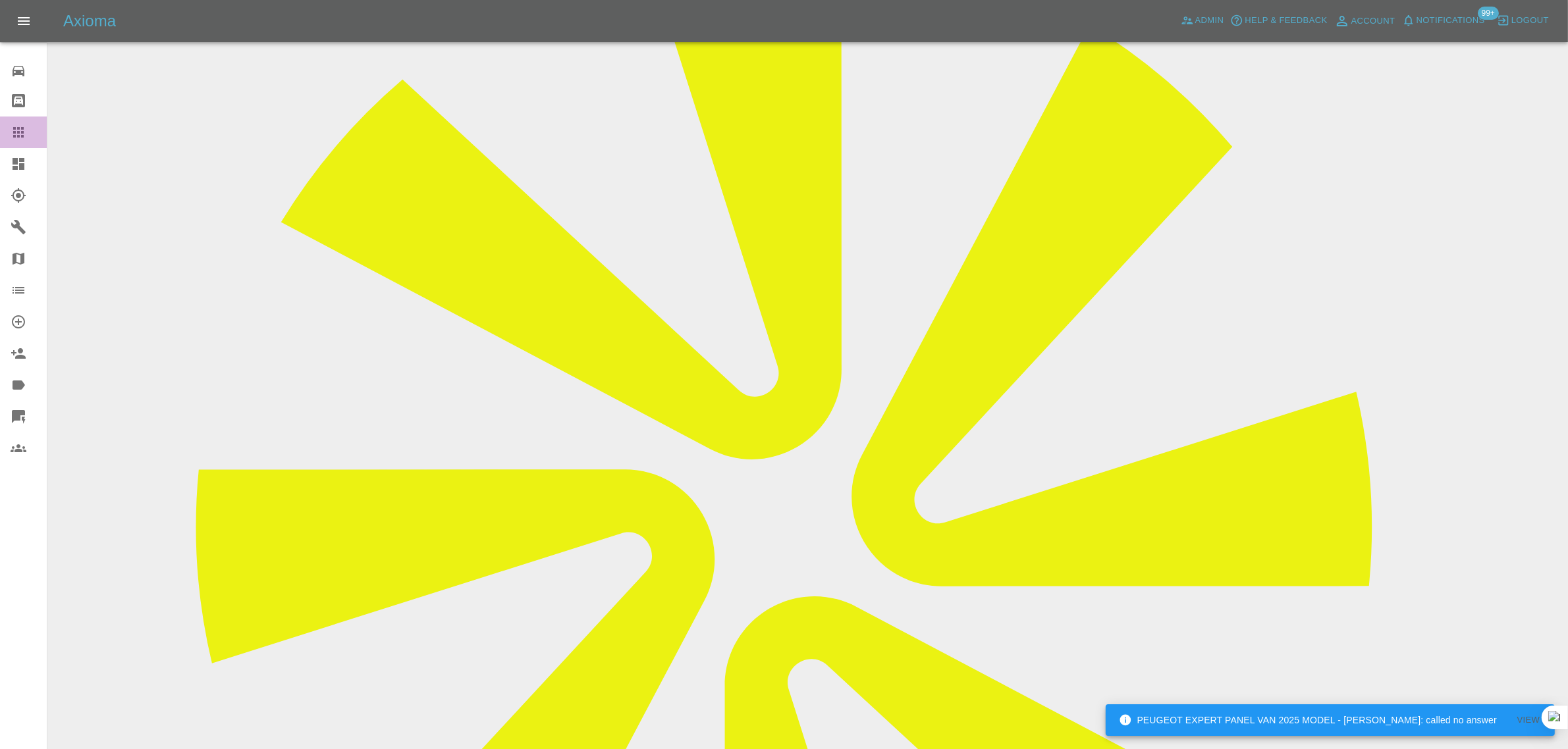
click at [36, 139] on div at bounding box center [29, 133] width 37 height 16
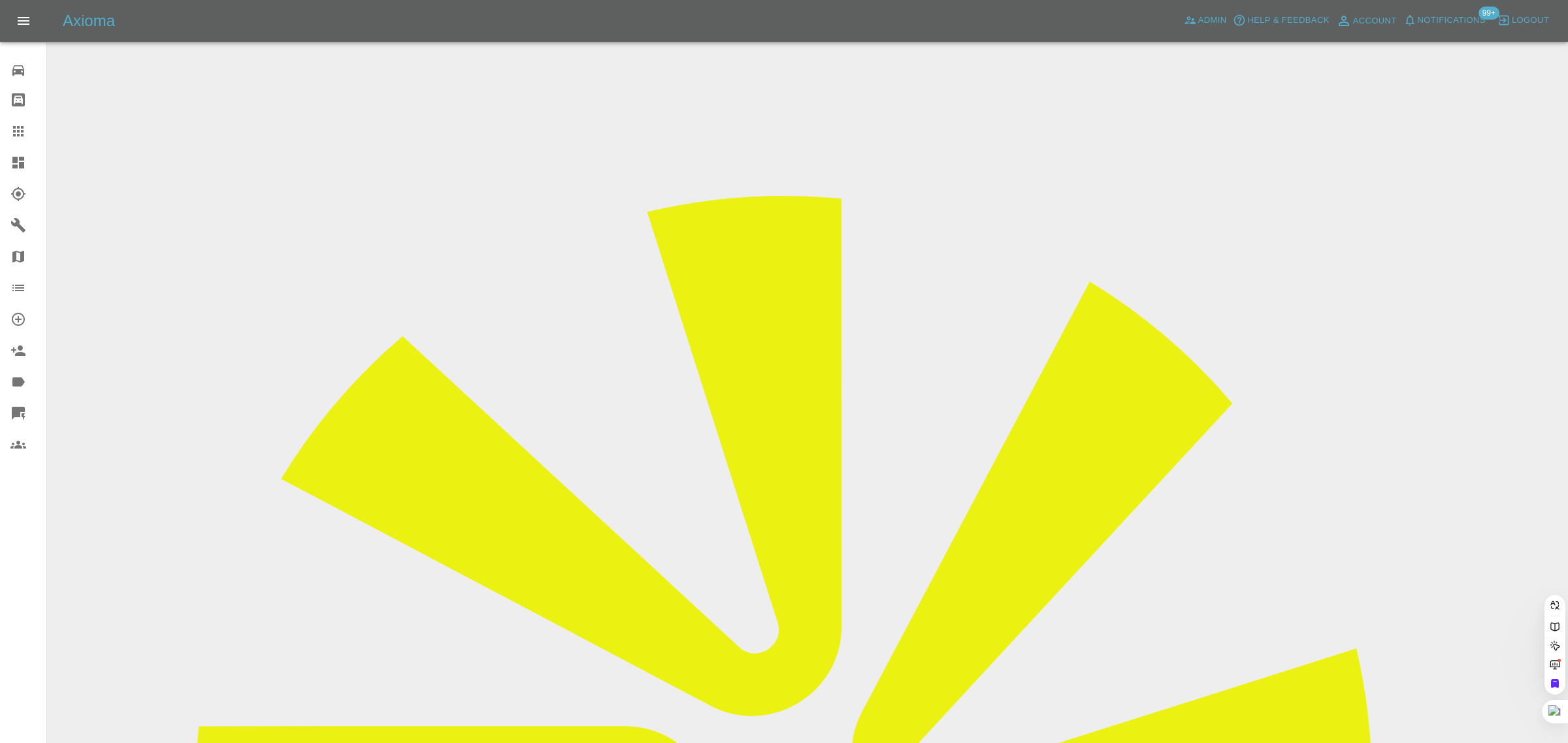
paste input "thomasgoing@yahoo.co.uk"
type input "thomasgoing@yahoo.co.uk"
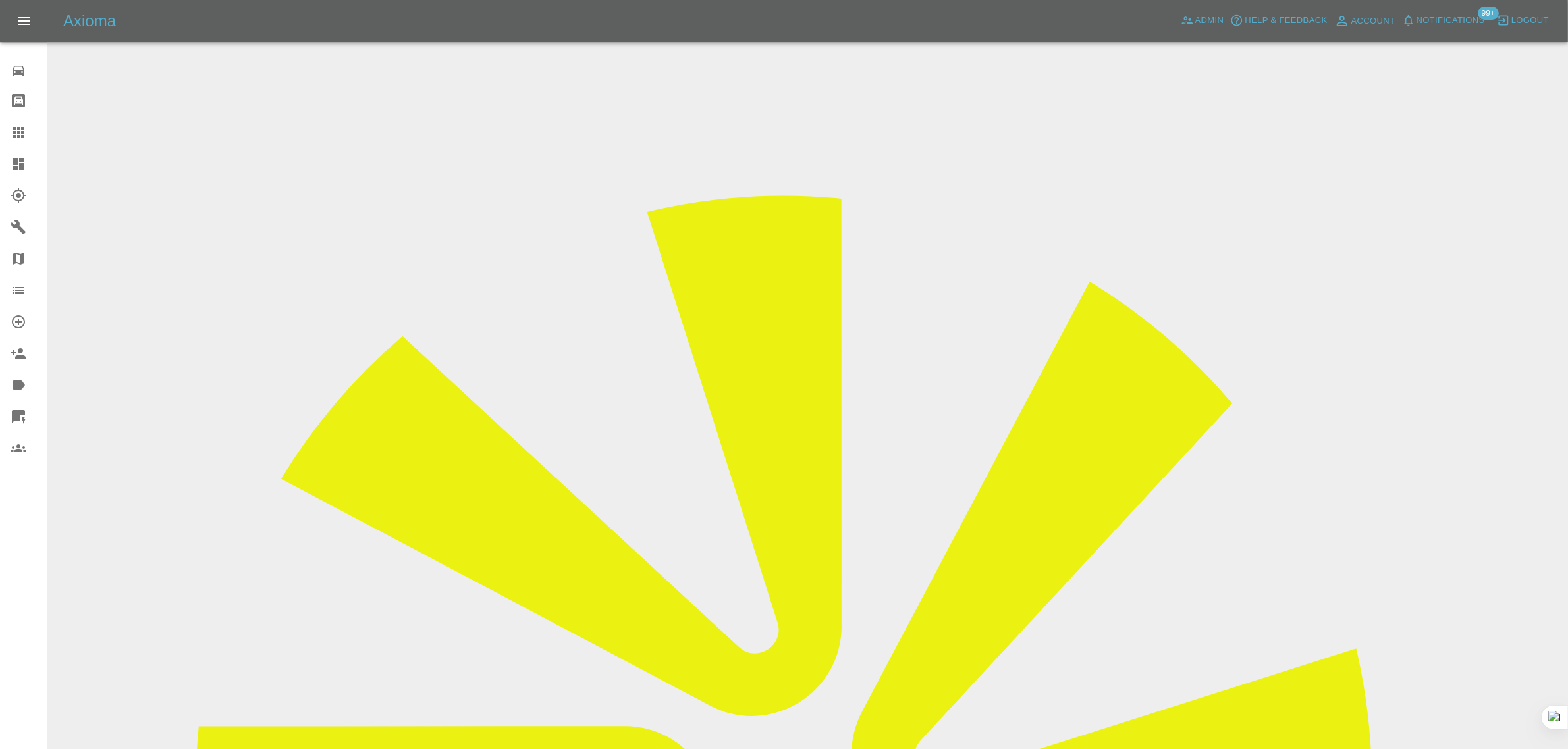
click at [27, 140] on div at bounding box center [29, 133] width 37 height 16
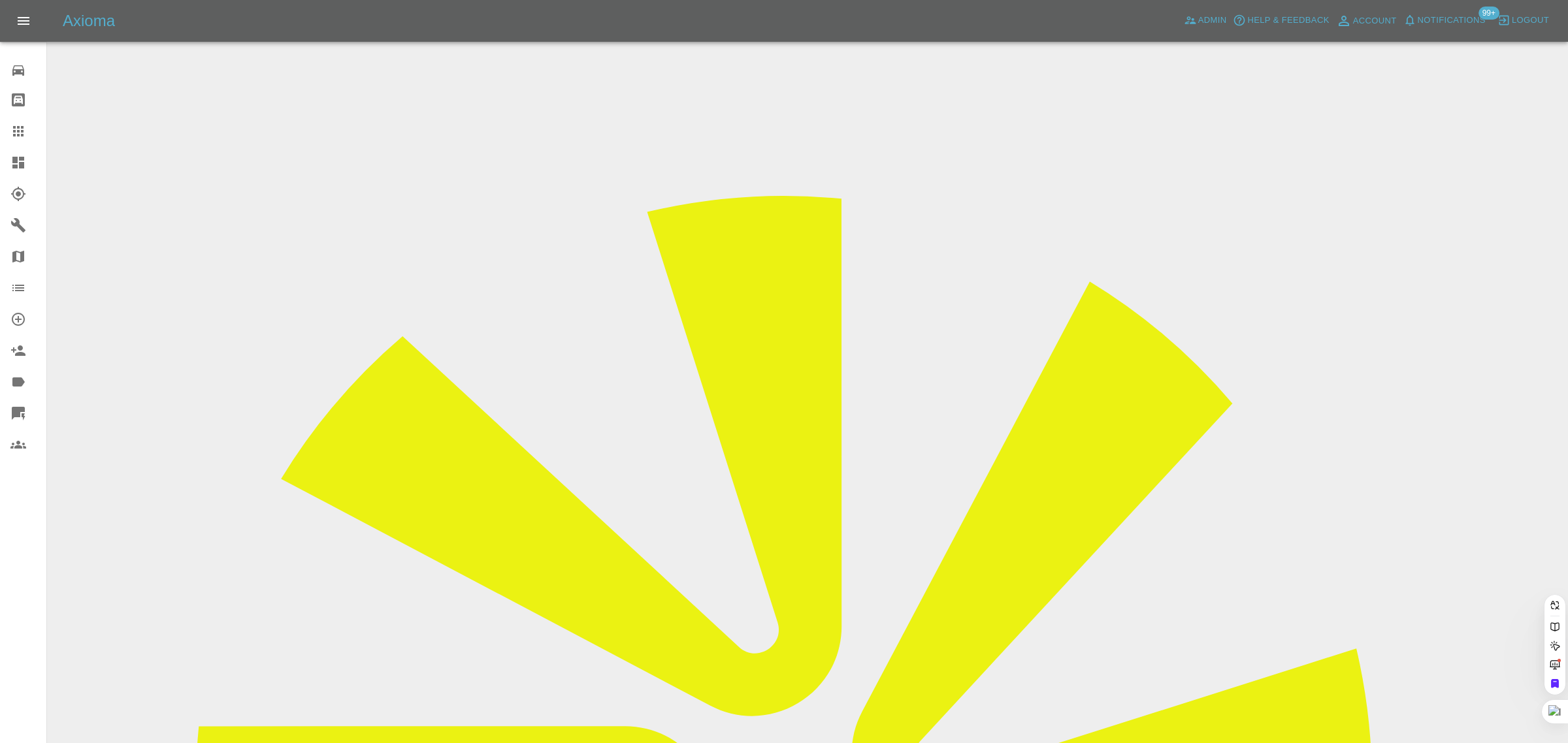
paste input "[EMAIL_ADDRESS][DOMAIN_NAME]"
type input "peterplimbley@hotmail.co.u"
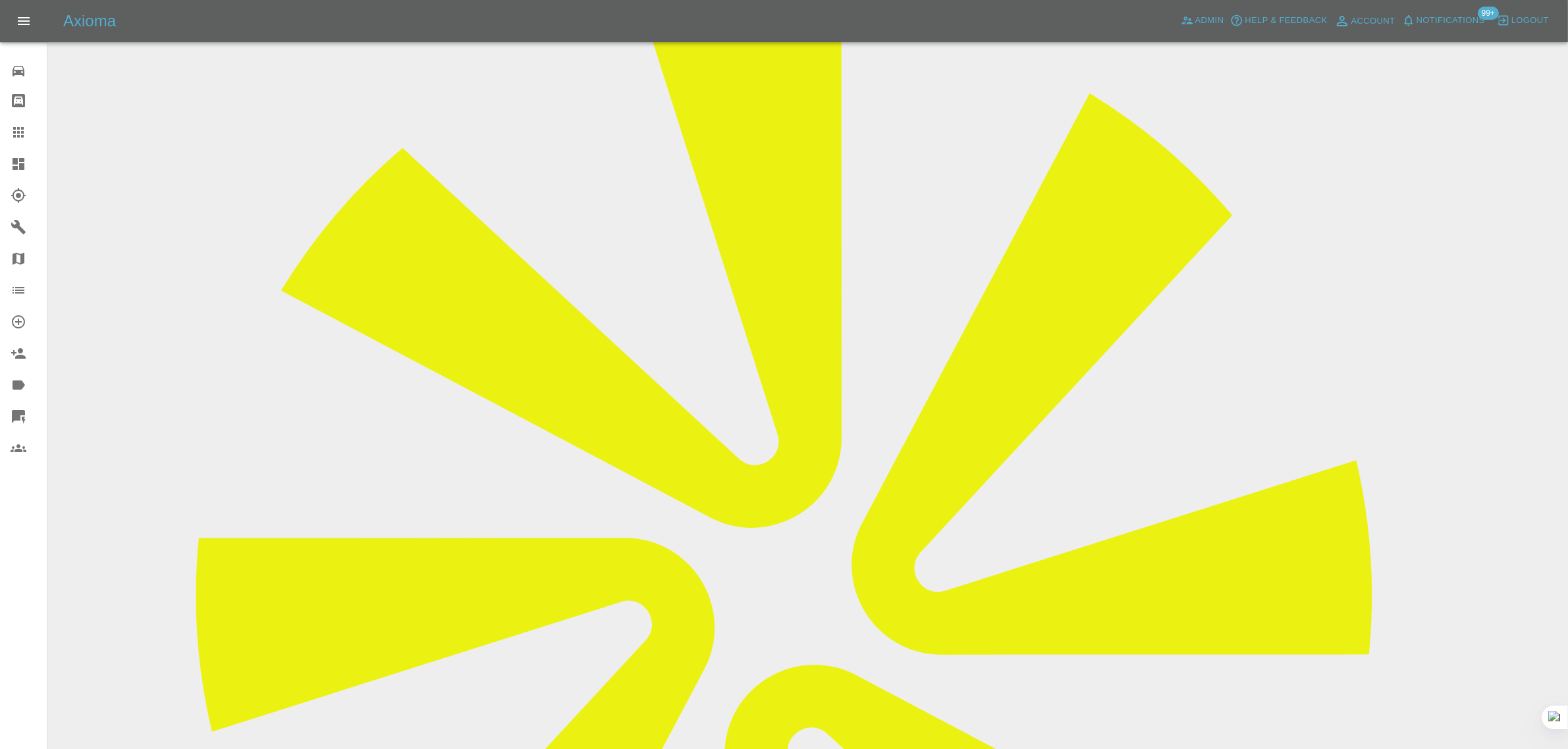
scroll to position [164, 0]
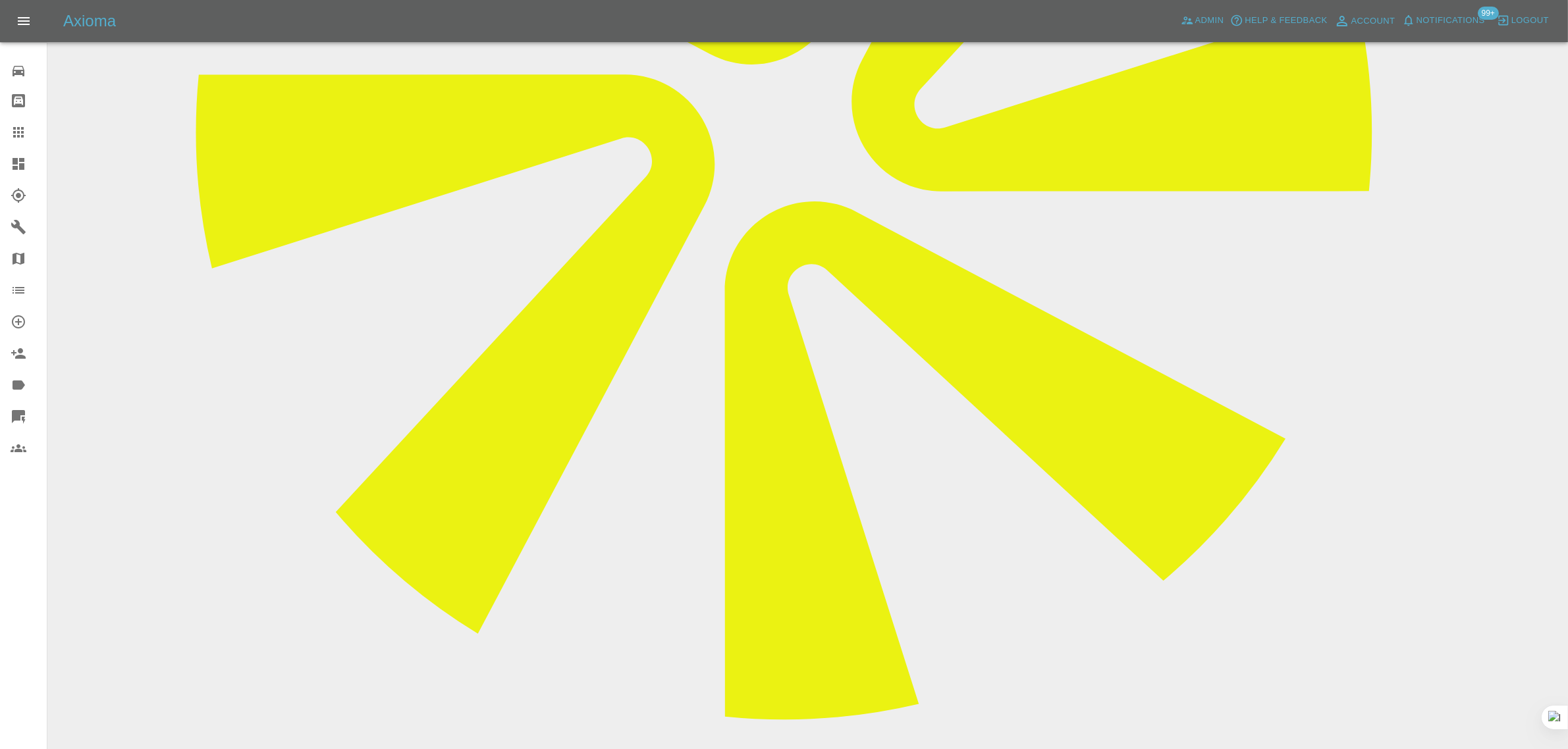
scroll to position [659, 0]
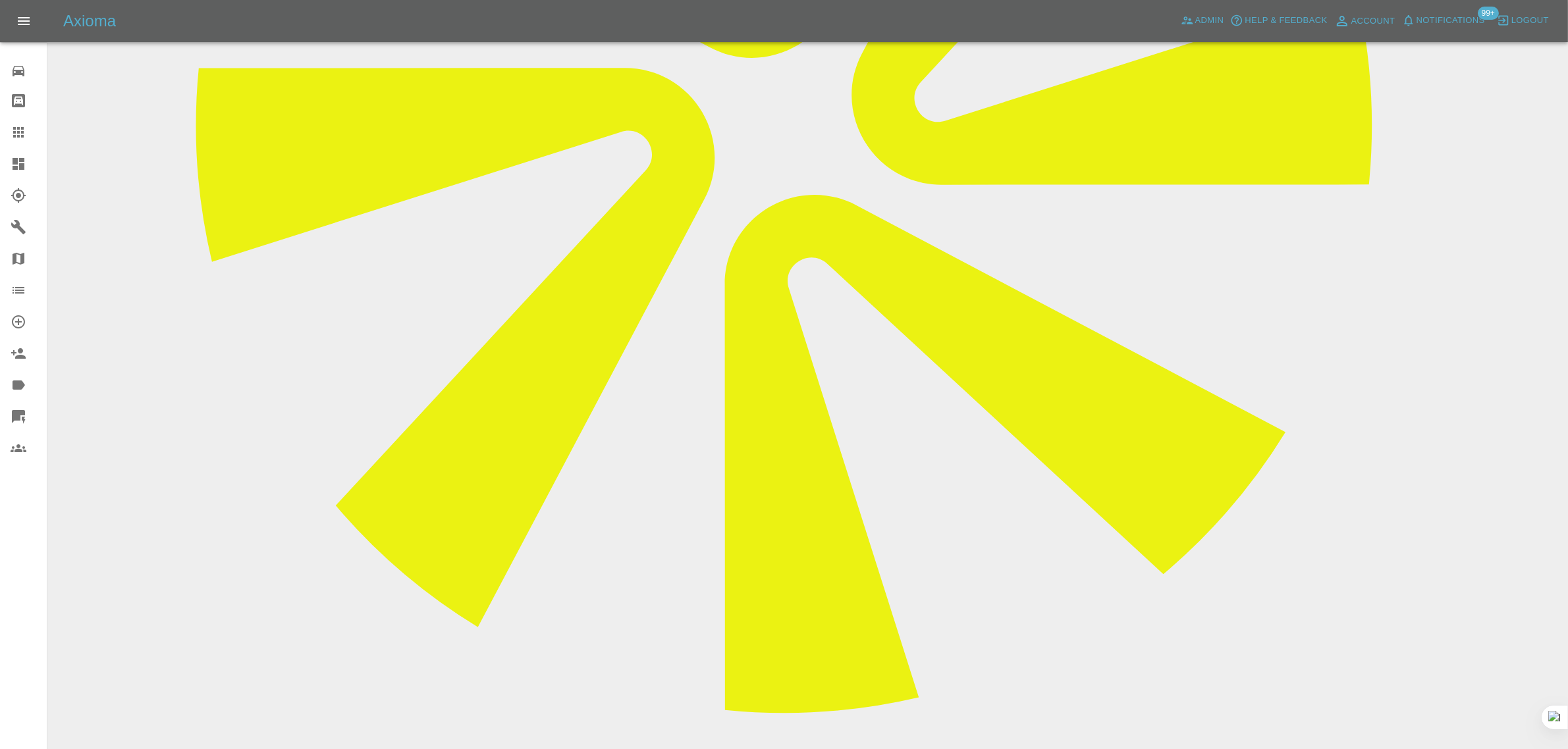
drag, startPoint x: 617, startPoint y: 553, endPoint x: 731, endPoint y: 549, distance: 114.1
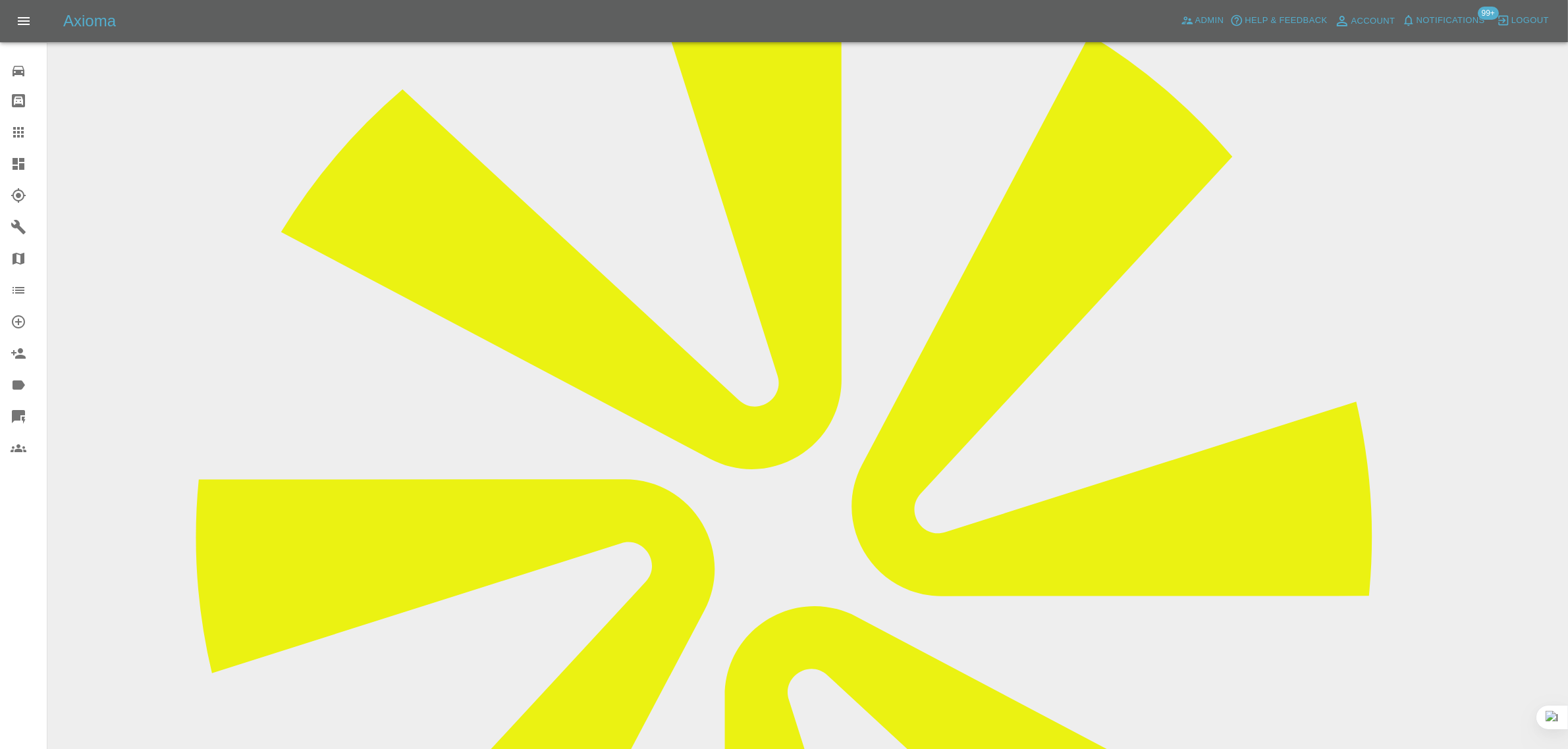
drag, startPoint x: 794, startPoint y: 197, endPoint x: 941, endPoint y: 193, distance: 147.1
copy tr "bradleybowen@hotmail.co.uk"
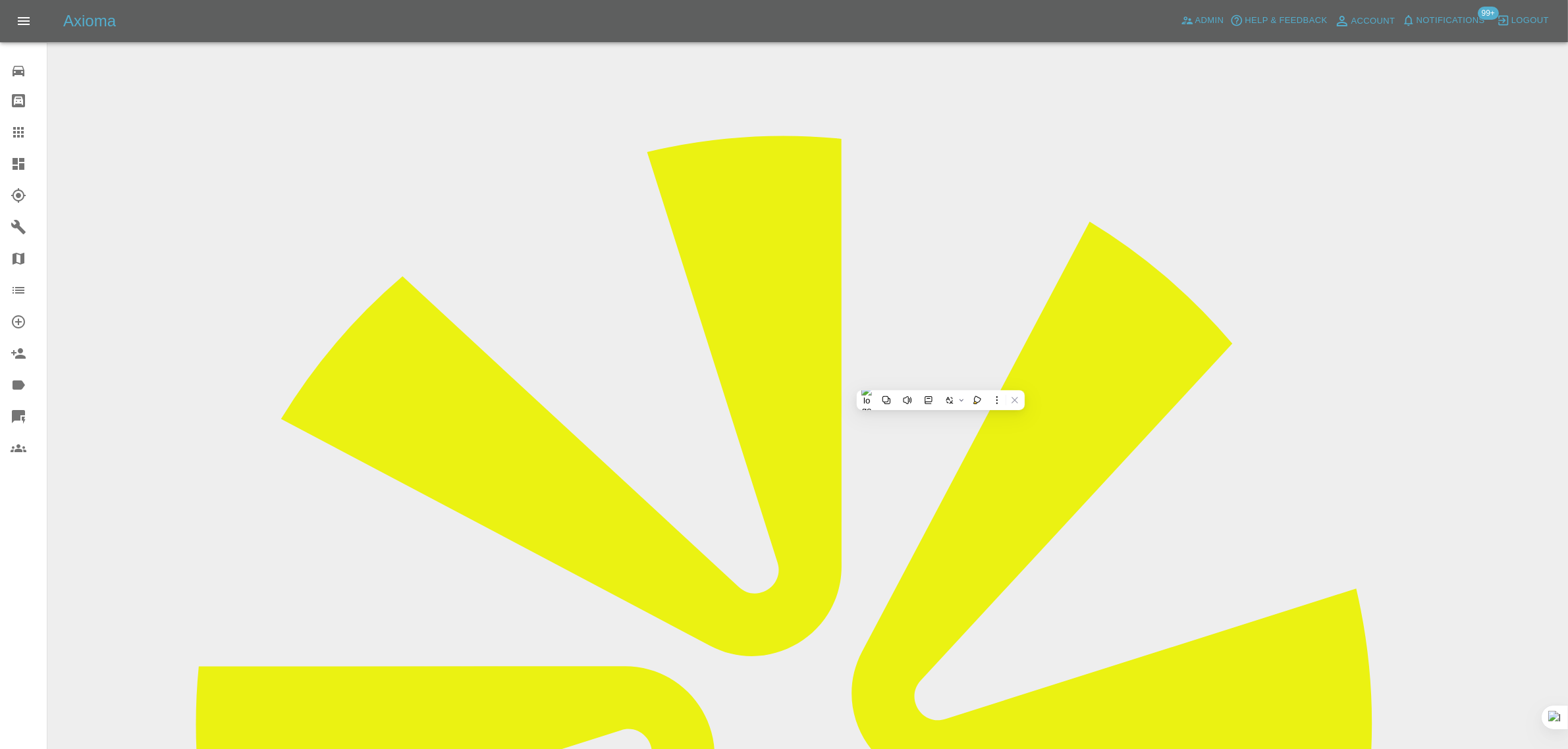
scroll to position [0, 0]
